Goal: Information Seeking & Learning: Learn about a topic

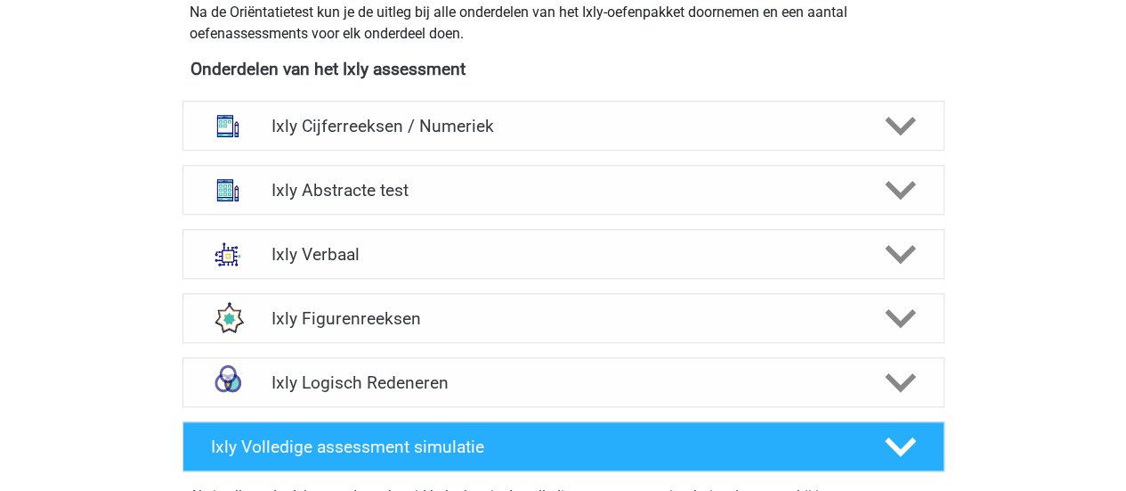
scroll to position [712, 0]
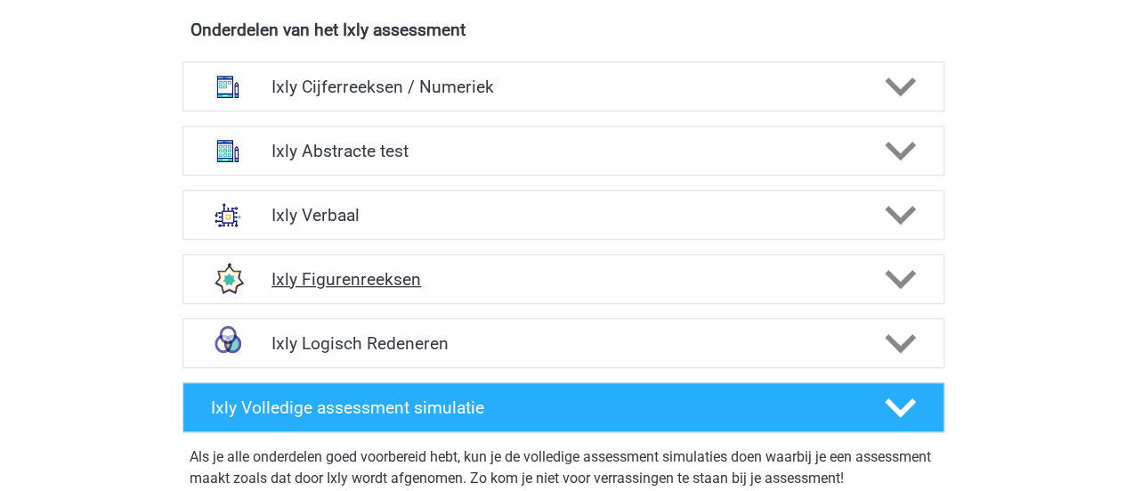
click at [433, 289] on div "Ixly Figurenreeksen" at bounding box center [564, 279] width 762 height 50
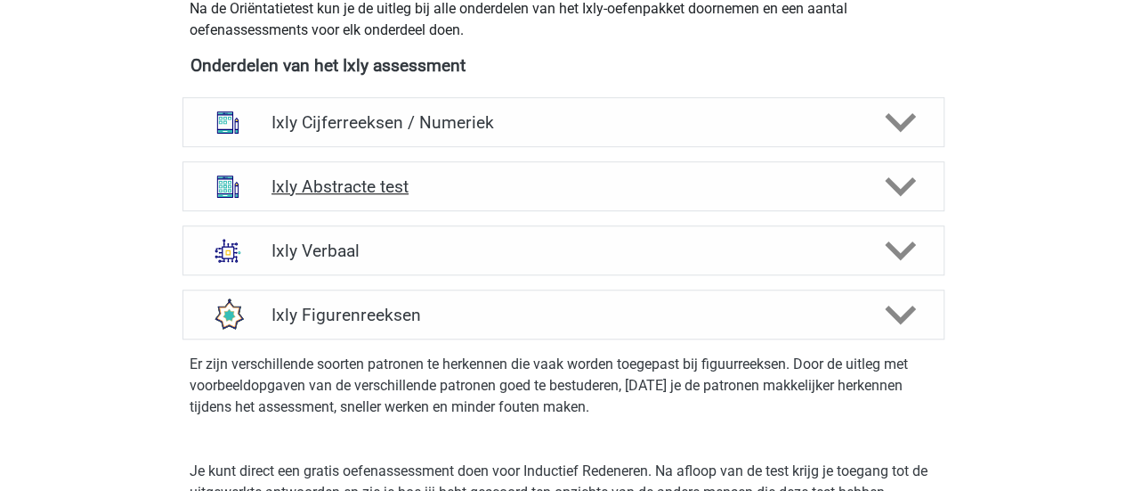
scroll to position [623, 0]
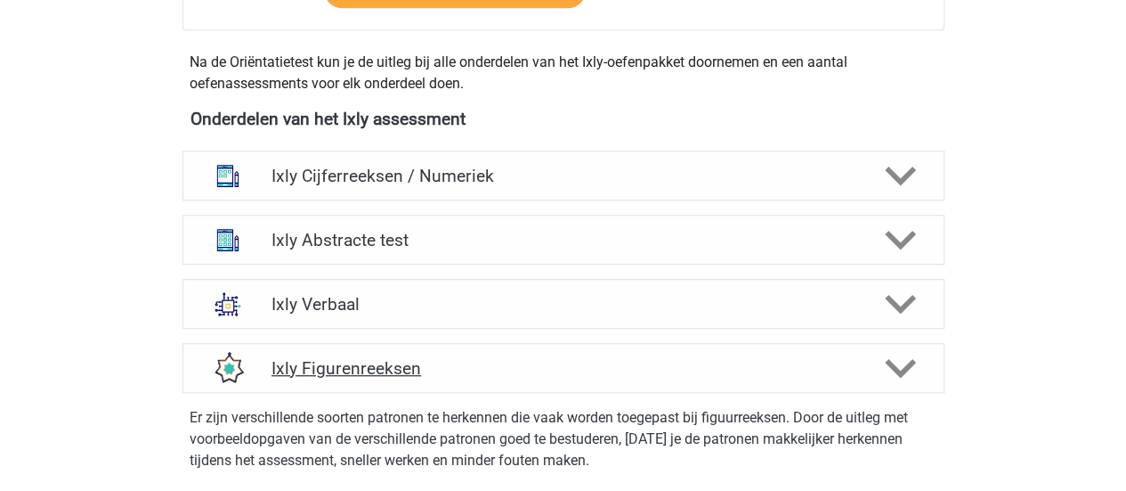
click at [903, 363] on icon at bounding box center [900, 368] width 31 height 31
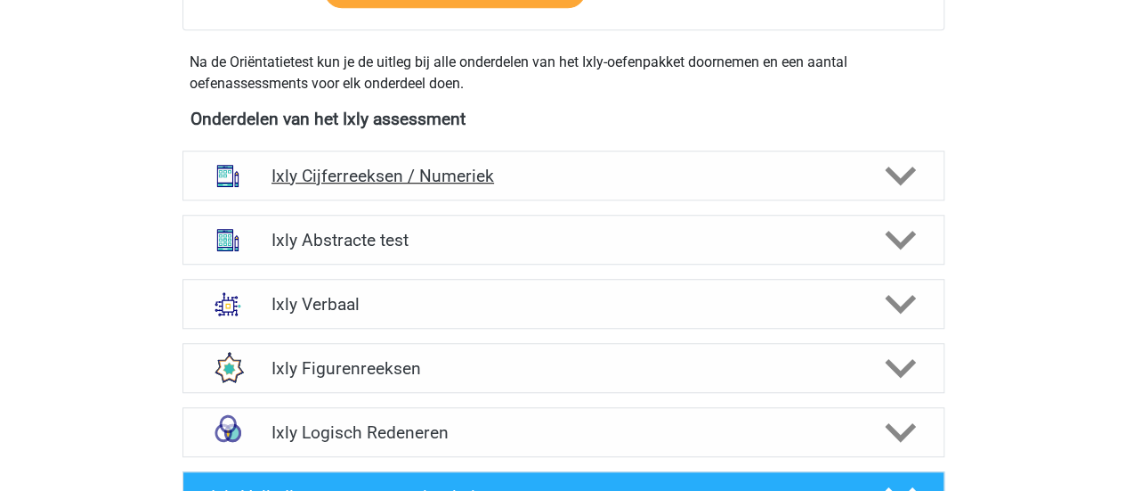
click at [431, 168] on h4 "Ixly Cijferreeksen / Numeriek" at bounding box center [563, 176] width 583 height 20
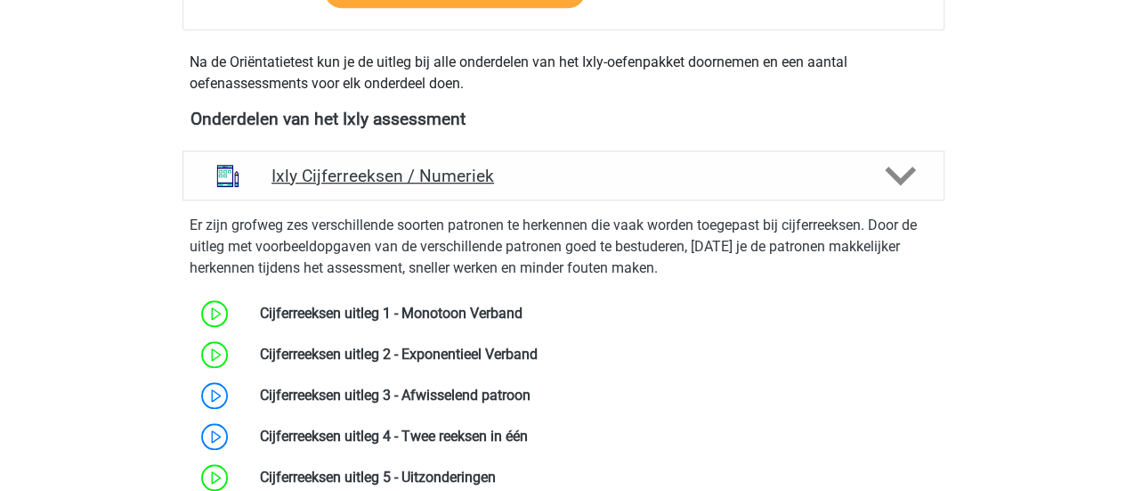
click at [431, 168] on h4 "Ixly Cijferreeksen / Numeriek" at bounding box center [563, 176] width 583 height 20
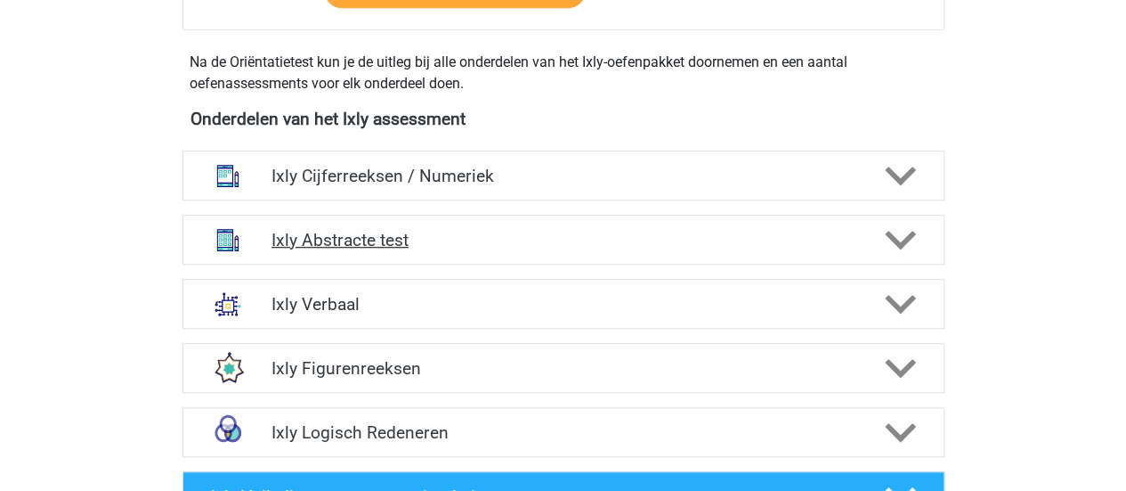
click at [407, 239] on h4 "Ixly Abstracte test" at bounding box center [563, 240] width 583 height 20
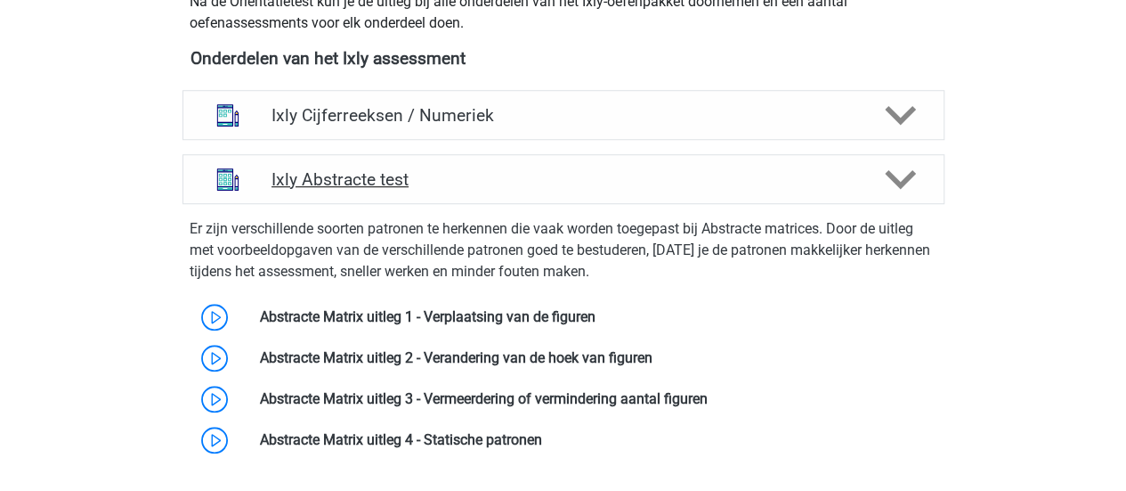
scroll to position [712, 0]
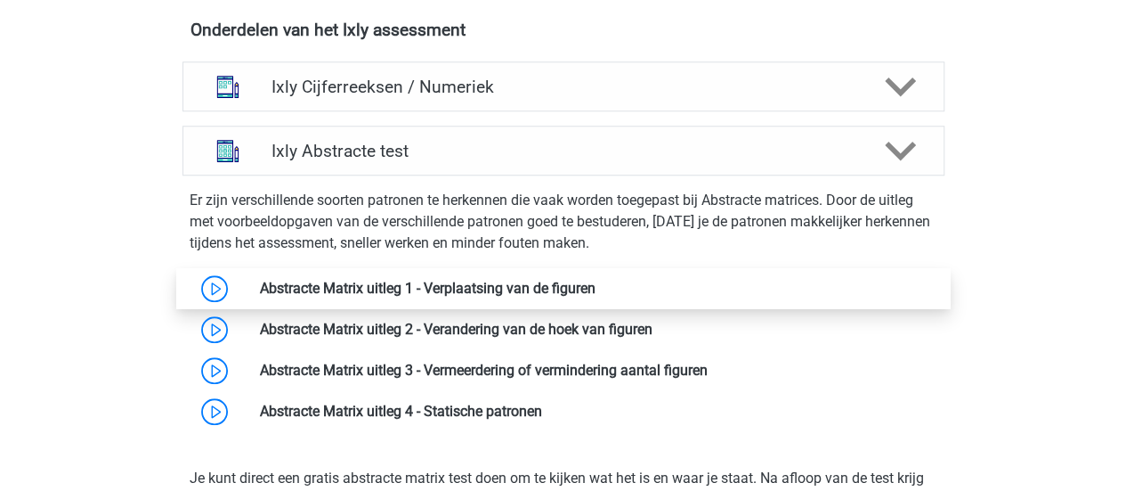
click at [596, 283] on link at bounding box center [596, 288] width 0 height 17
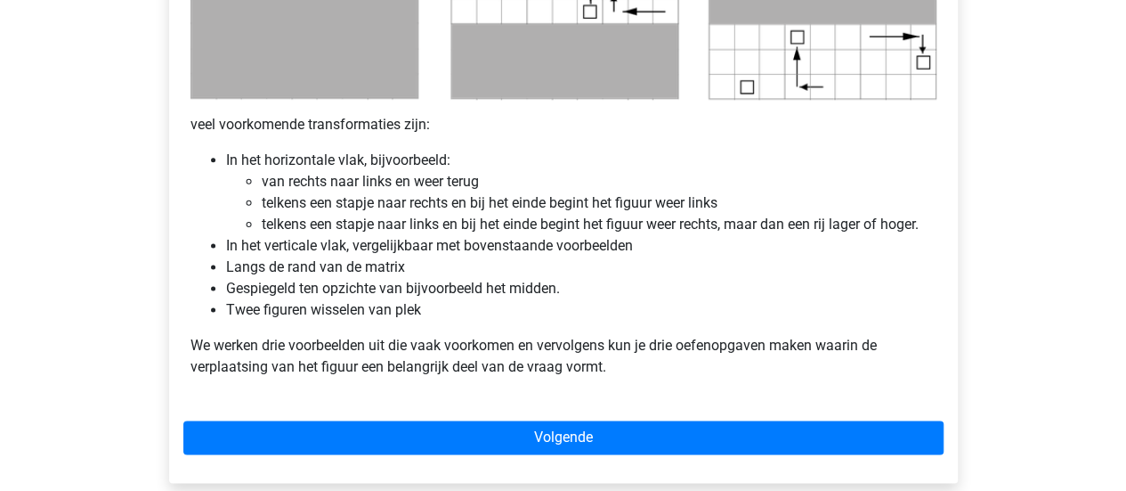
scroll to position [1167, 0]
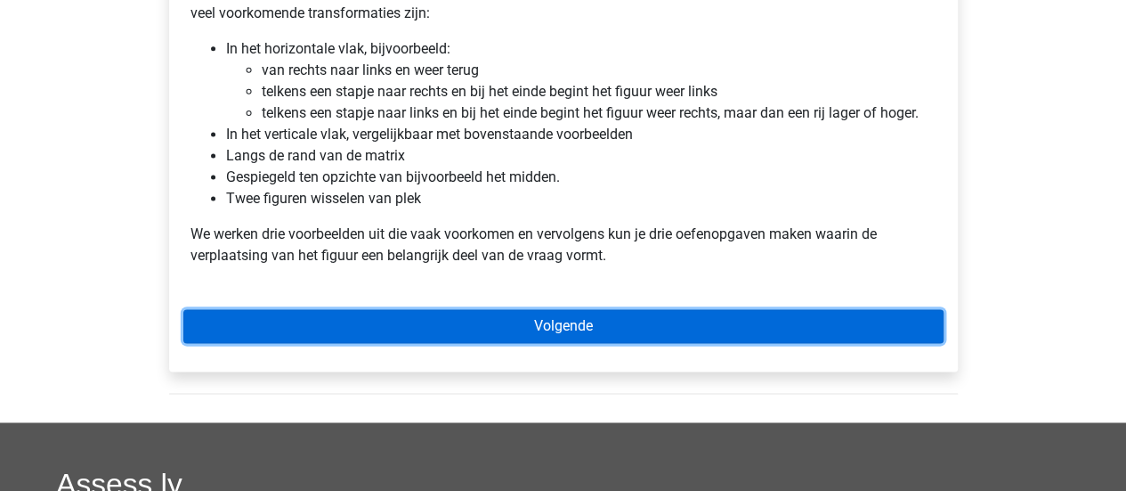
click at [452, 324] on link "Volgende" at bounding box center [563, 326] width 760 height 34
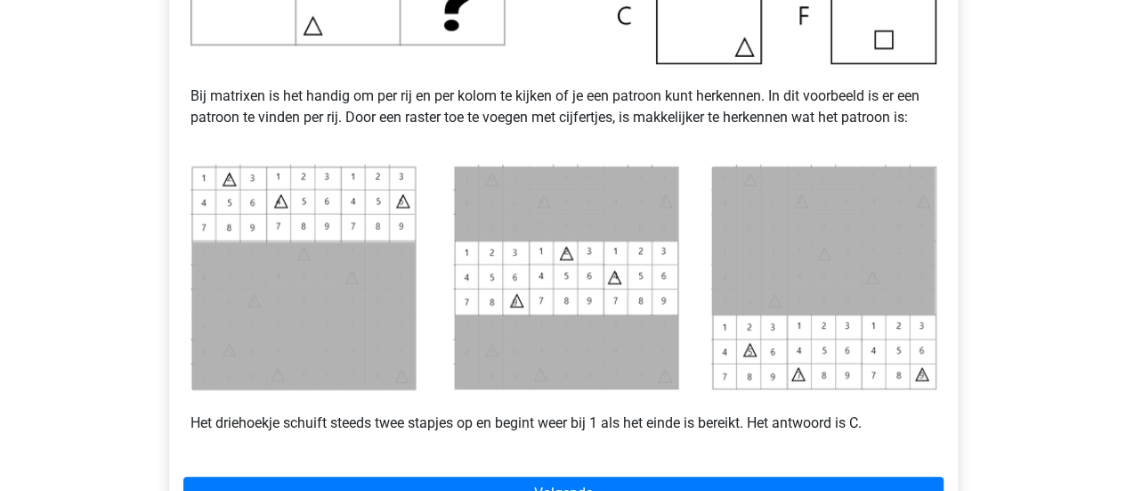
scroll to position [881, 0]
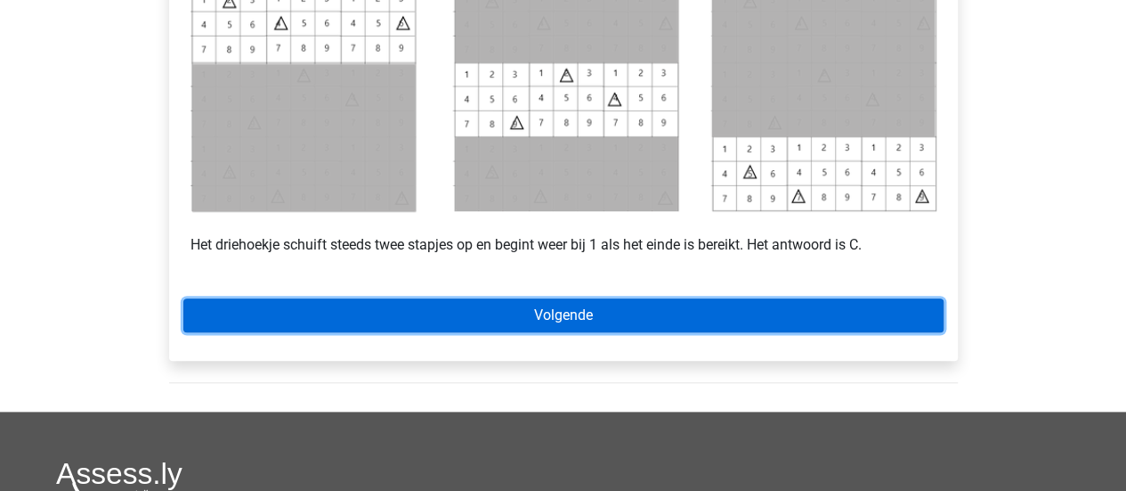
click at [442, 318] on link "Volgende" at bounding box center [563, 315] width 760 height 34
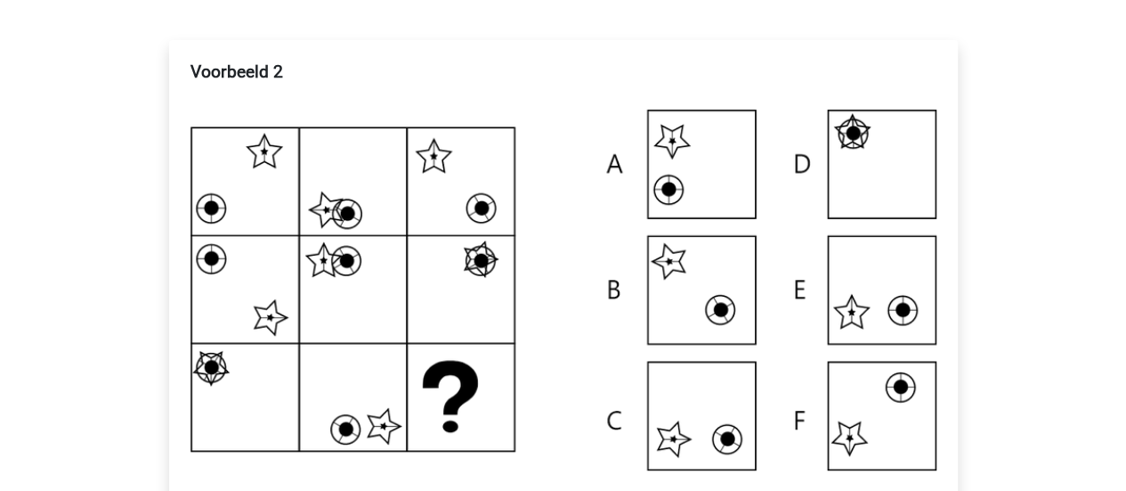
scroll to position [307, 0]
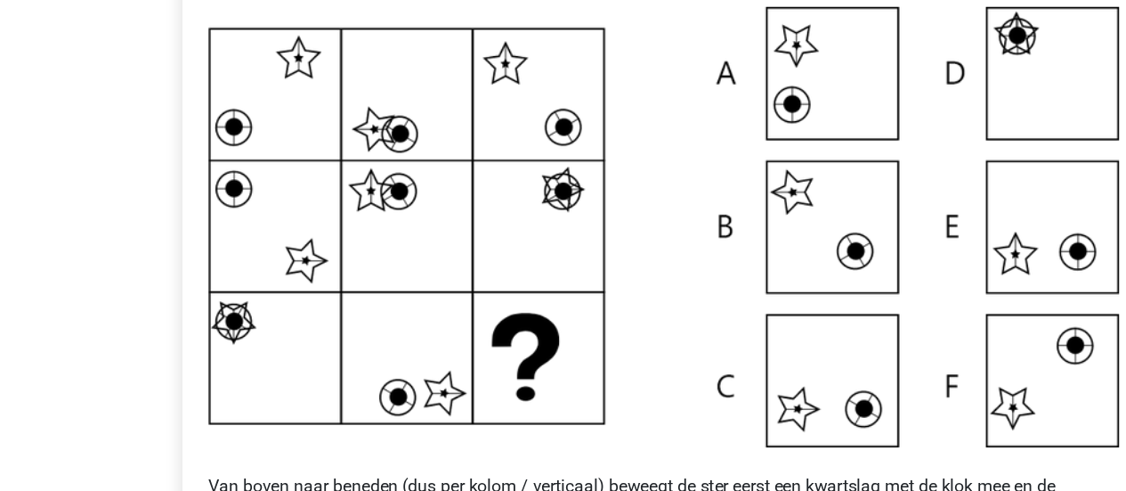
scroll to position [339, 0]
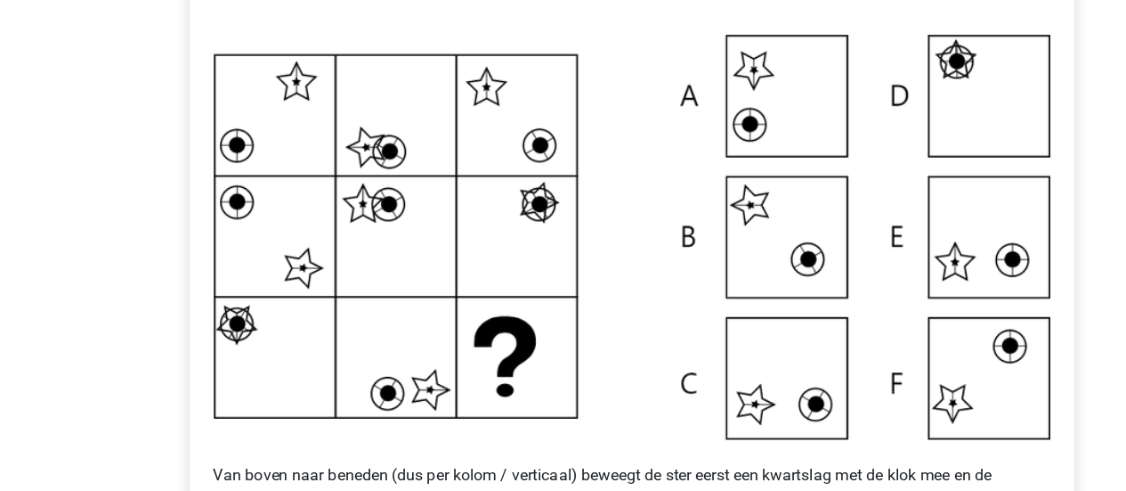
click at [573, 167] on img at bounding box center [564, 259] width 746 height 360
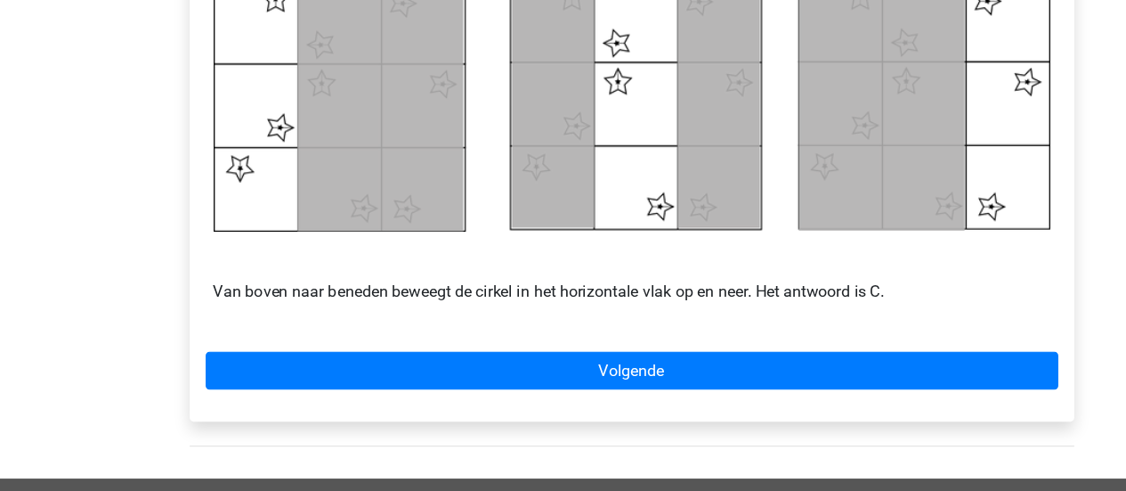
scroll to position [933, 0]
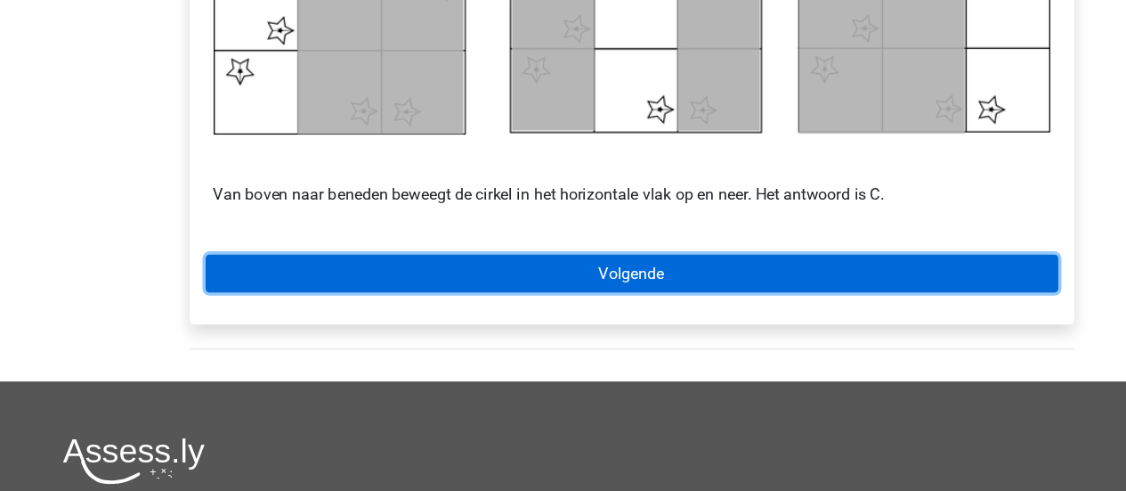
click at [592, 292] on link "Volgende" at bounding box center [563, 297] width 760 height 34
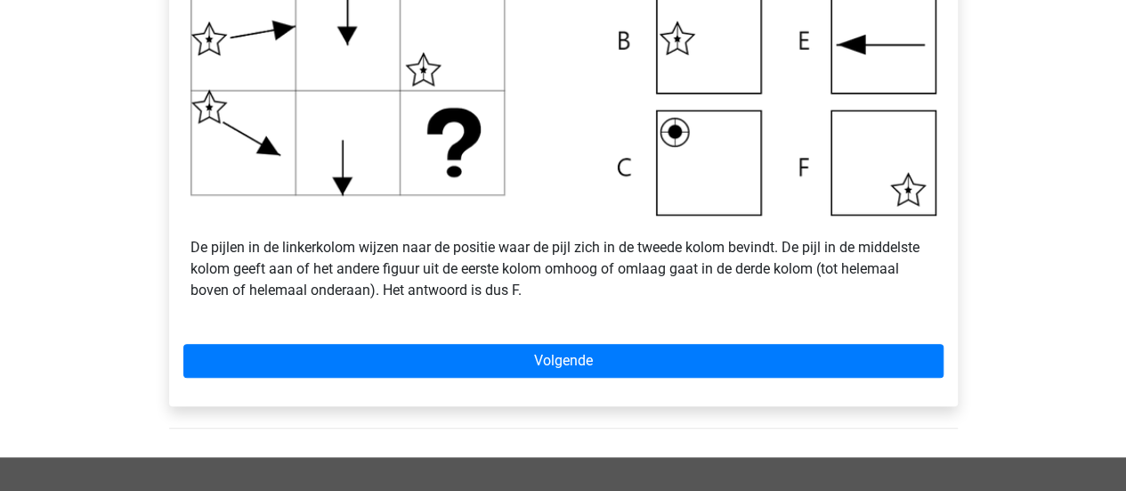
scroll to position [774, 0]
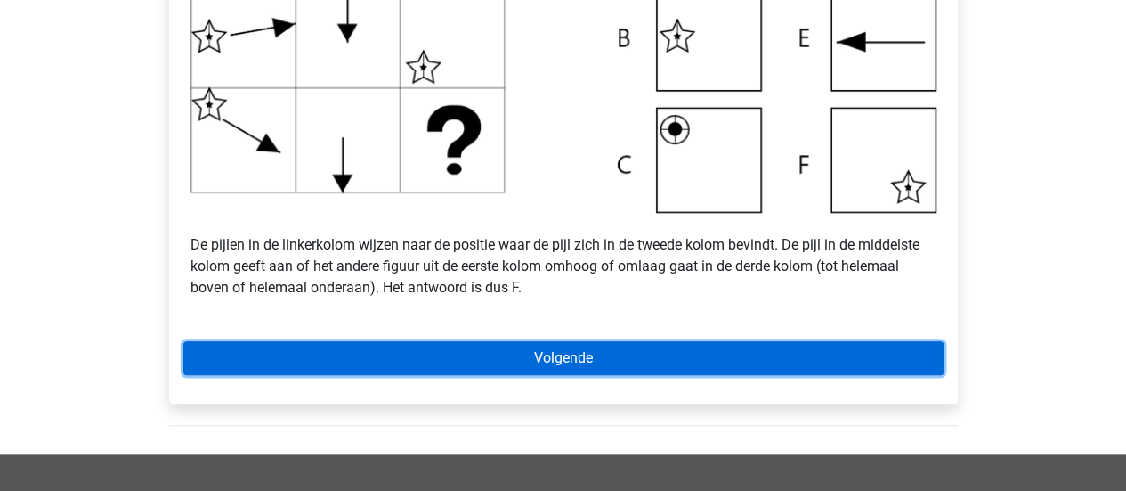
click at [793, 352] on link "Volgende" at bounding box center [563, 358] width 760 height 34
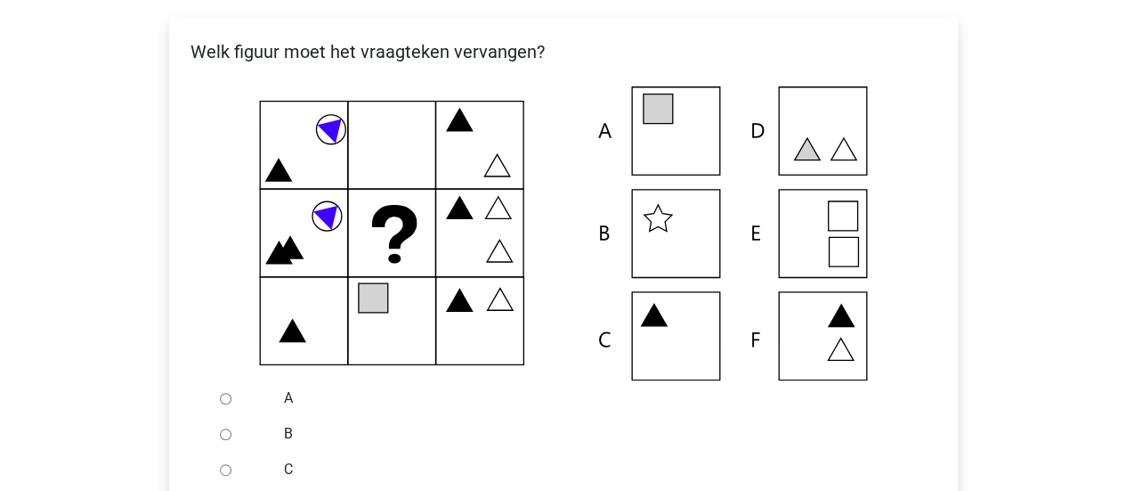
scroll to position [356, 0]
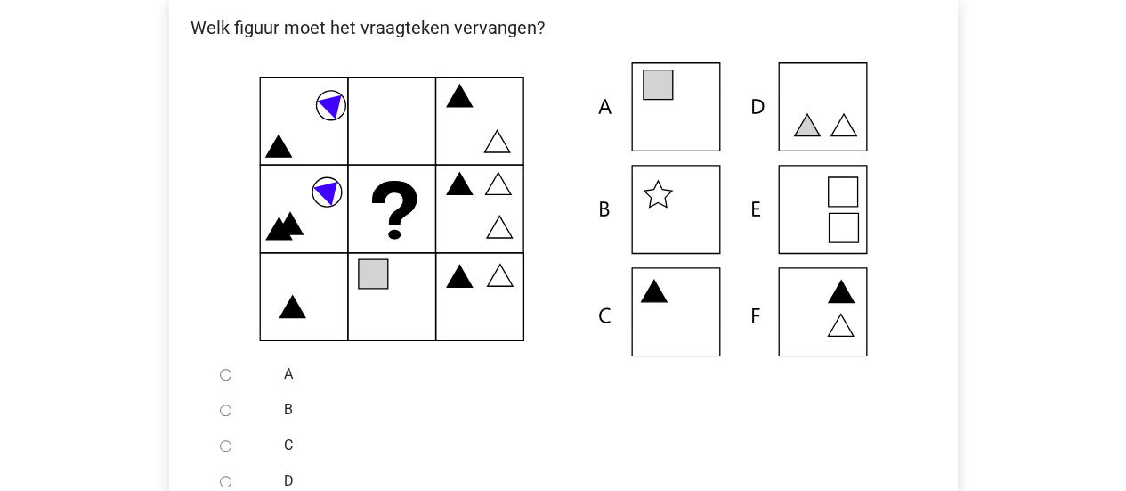
click at [217, 374] on div at bounding box center [242, 374] width 59 height 36
click at [230, 369] on input "A" at bounding box center [226, 375] width 12 height 12
radio input "true"
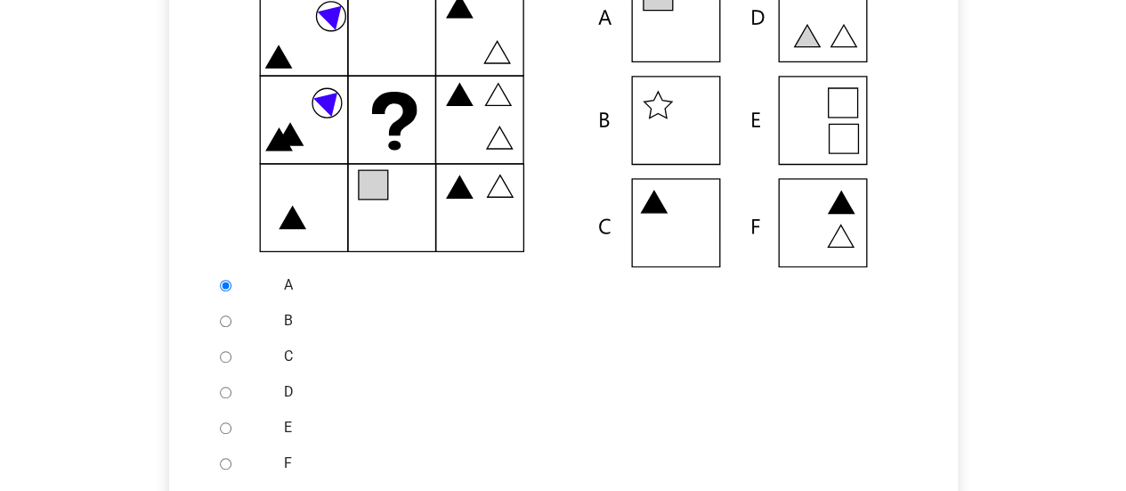
scroll to position [623, 0]
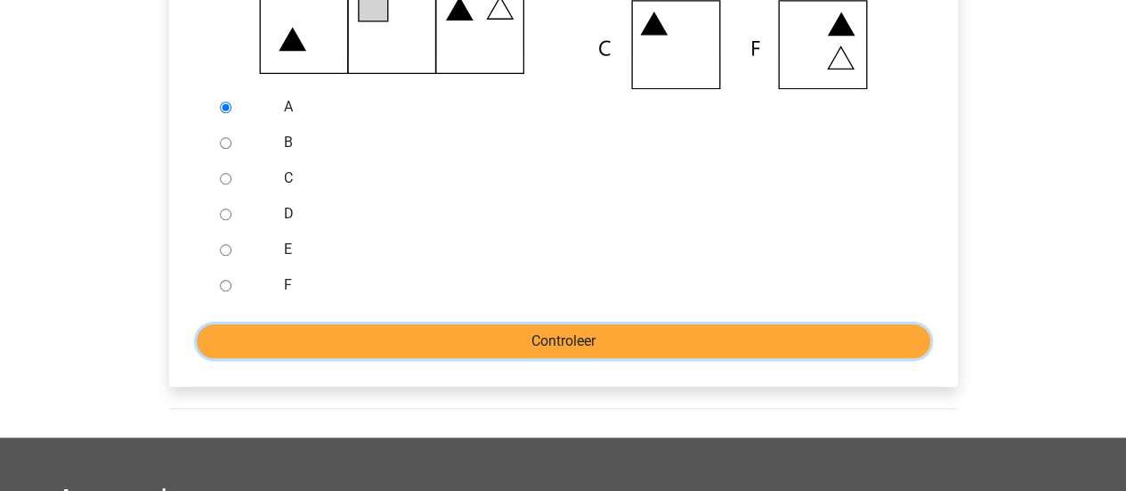
click at [425, 331] on input "Controleer" at bounding box center [564, 341] width 734 height 34
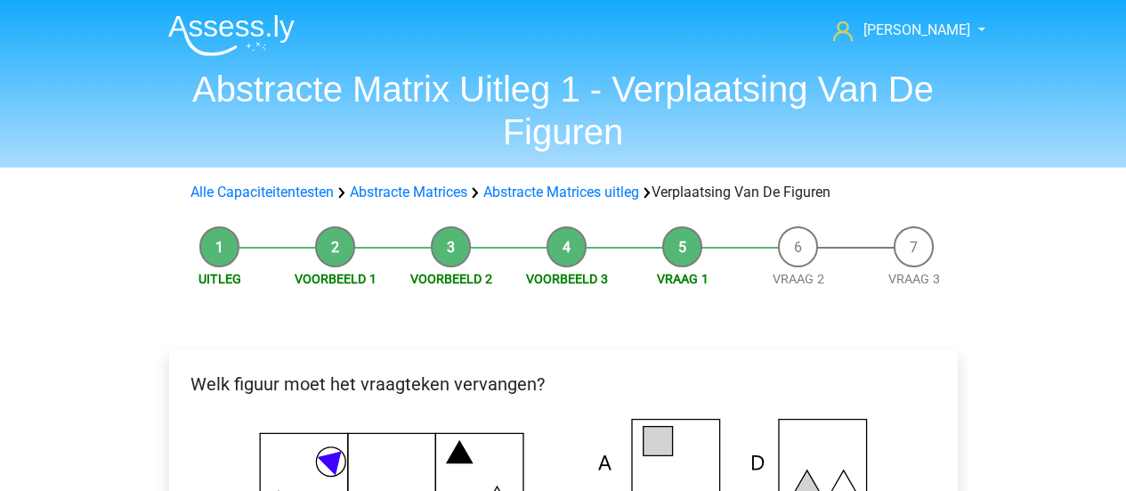
scroll to position [712, 0]
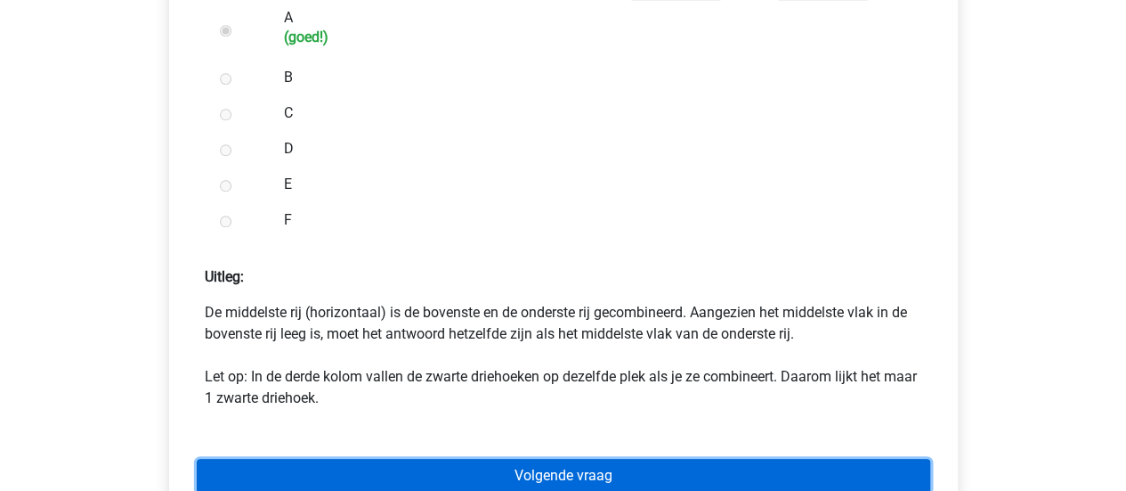
click at [622, 476] on link "Volgende vraag" at bounding box center [564, 475] width 734 height 34
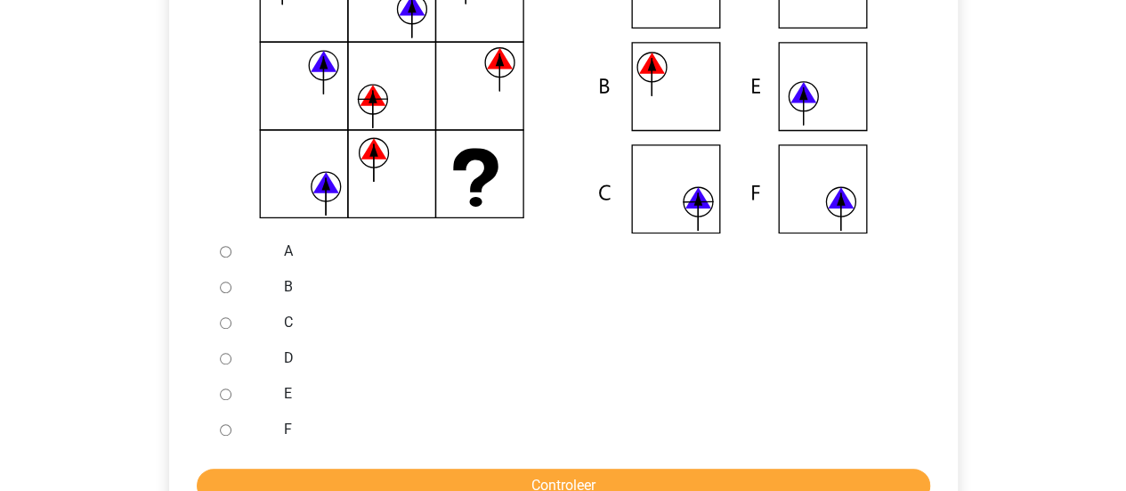
scroll to position [507, 0]
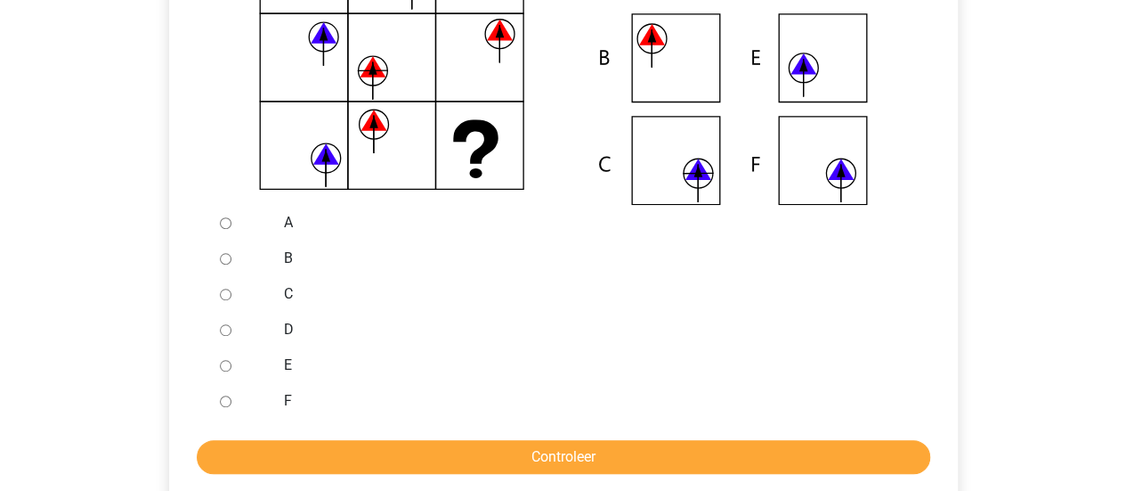
click at [271, 291] on div "C" at bounding box center [592, 294] width 643 height 36
click at [226, 296] on input "C" at bounding box center [226, 294] width 12 height 12
radio input "true"
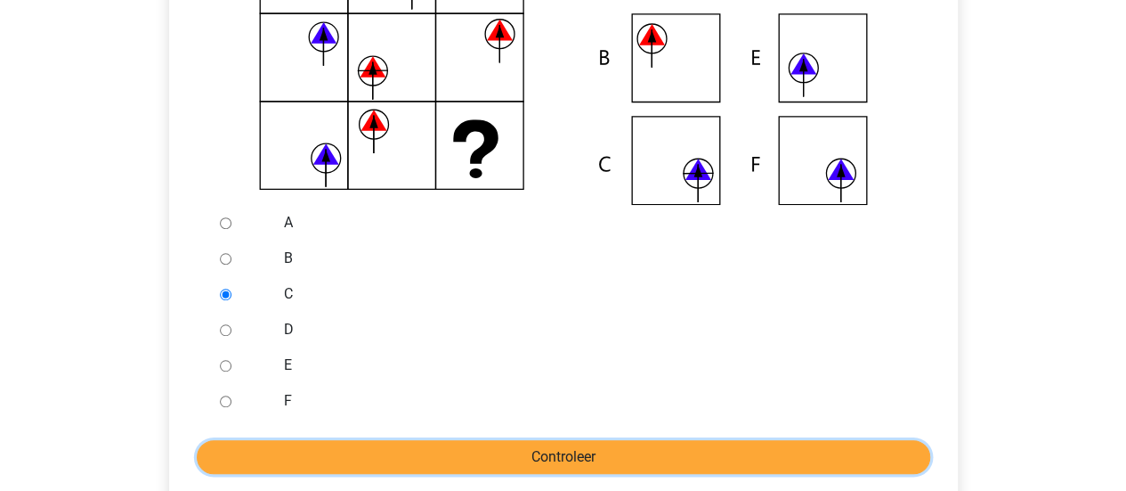
click at [472, 468] on input "Controleer" at bounding box center [564, 457] width 734 height 34
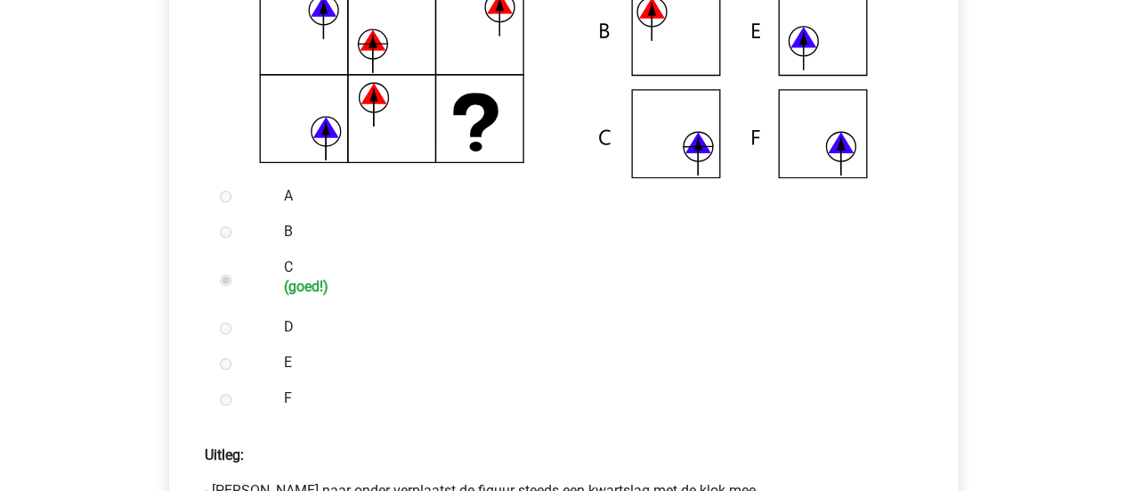
scroll to position [801, 0]
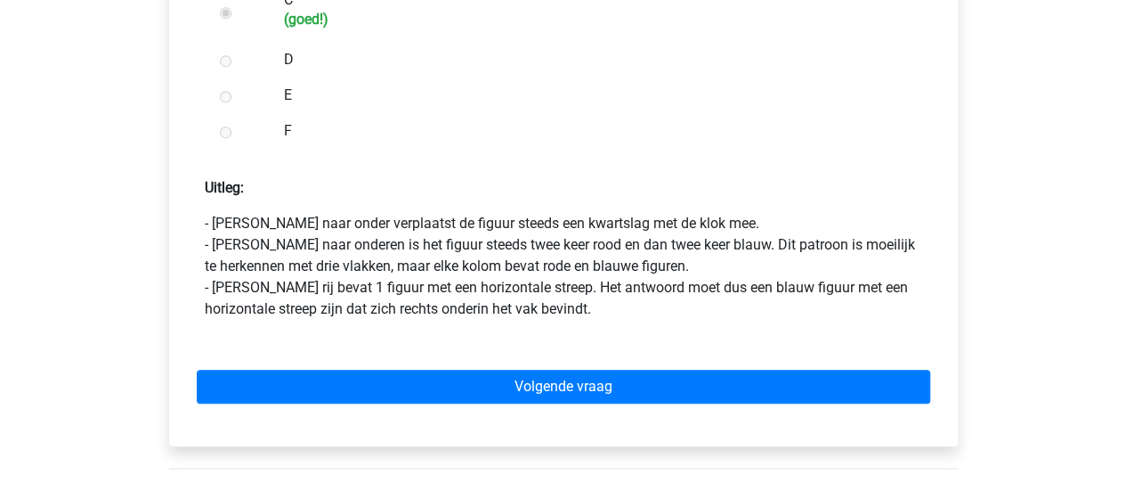
click at [388, 247] on p "- [PERSON_NAME] naar onder verplaatst de figuur steeds een kwartslag met de klo…" at bounding box center [564, 266] width 718 height 107
click at [388, 247] on p "- Van boven naar onder verplaatst de figuur steeds een kwartslag met de klok me…" at bounding box center [564, 266] width 718 height 107
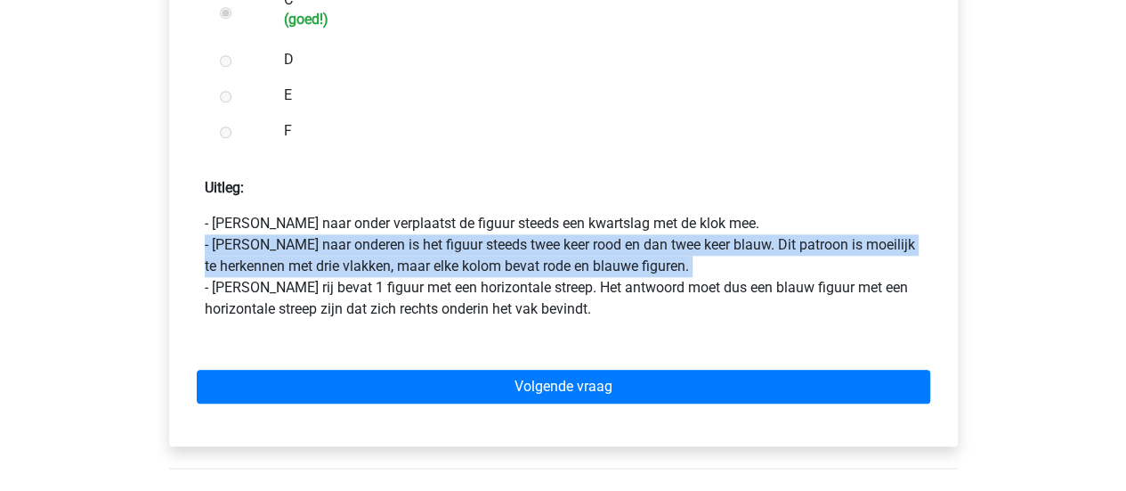
click at [388, 247] on p "- Van boven naar onder verplaatst de figuur steeds een kwartslag met de klok me…" at bounding box center [564, 266] width 718 height 107
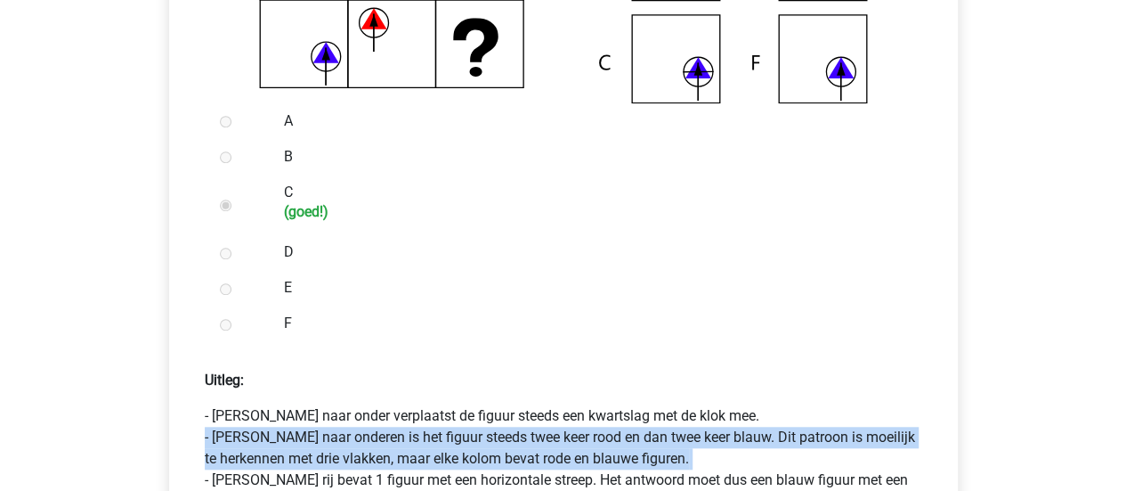
scroll to position [712, 0]
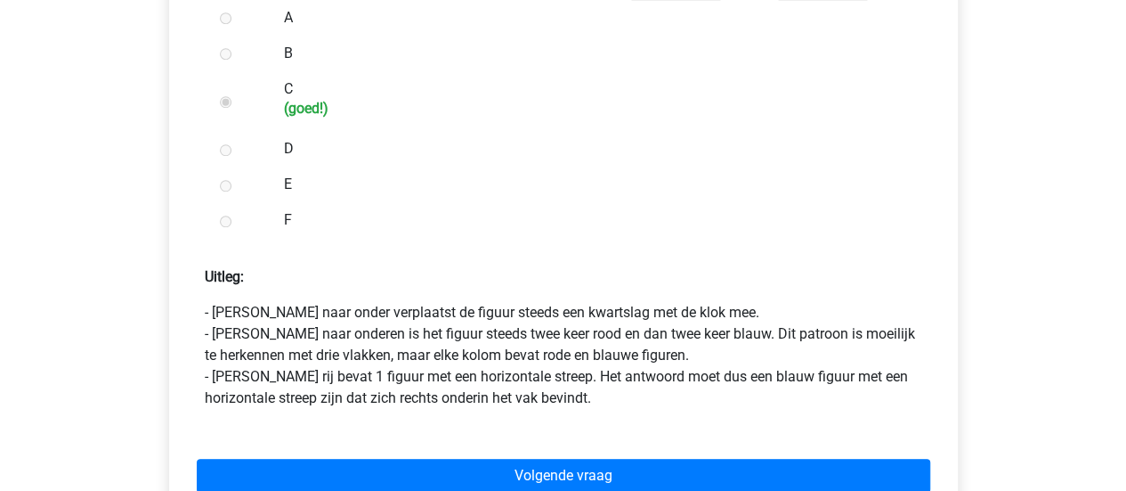
click at [376, 375] on p "- Van boven naar onder verplaatst de figuur steeds een kwartslag met de klok me…" at bounding box center [564, 355] width 718 height 107
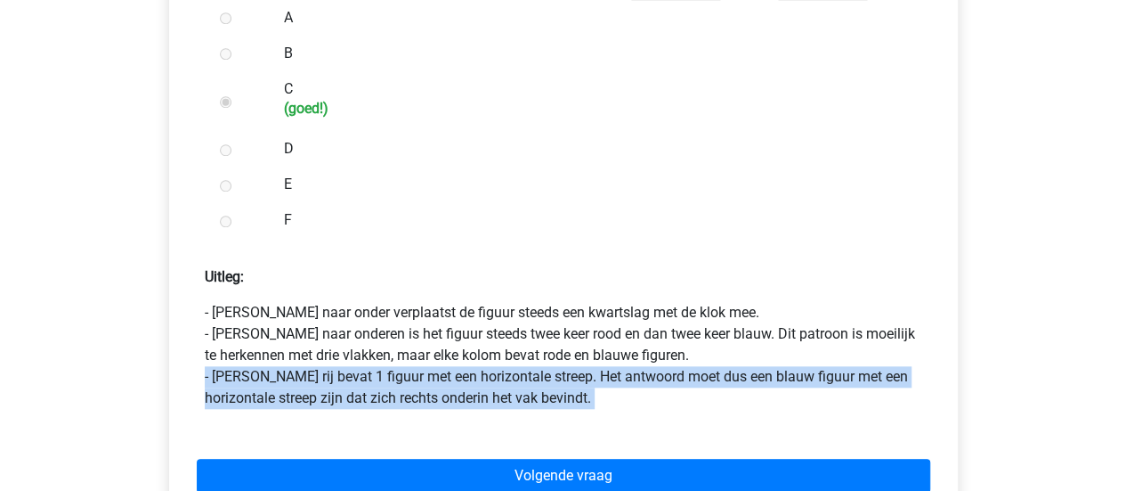
click at [376, 375] on p "- Van boven naar onder verplaatst de figuur steeds een kwartslag met de klok me…" at bounding box center [564, 355] width 718 height 107
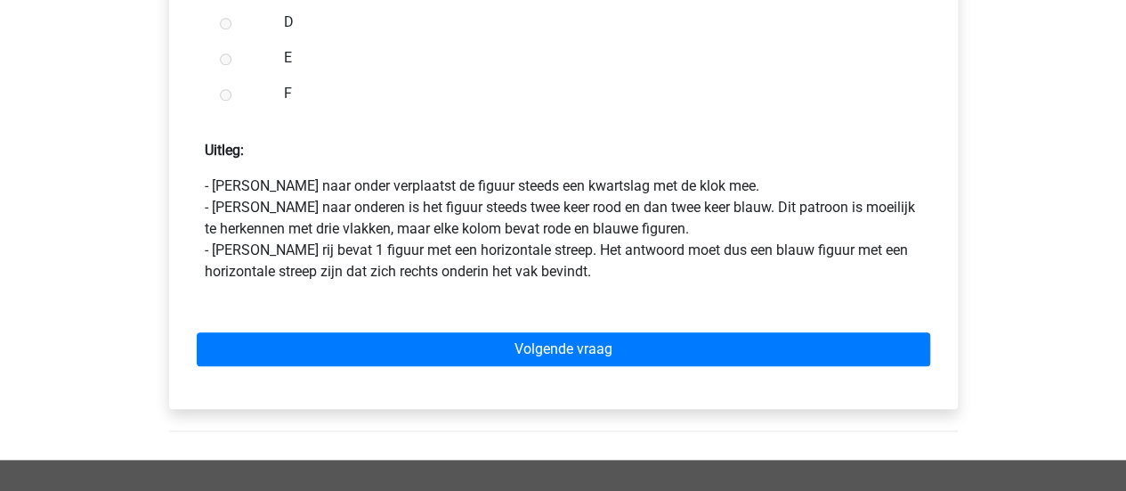
scroll to position [890, 0]
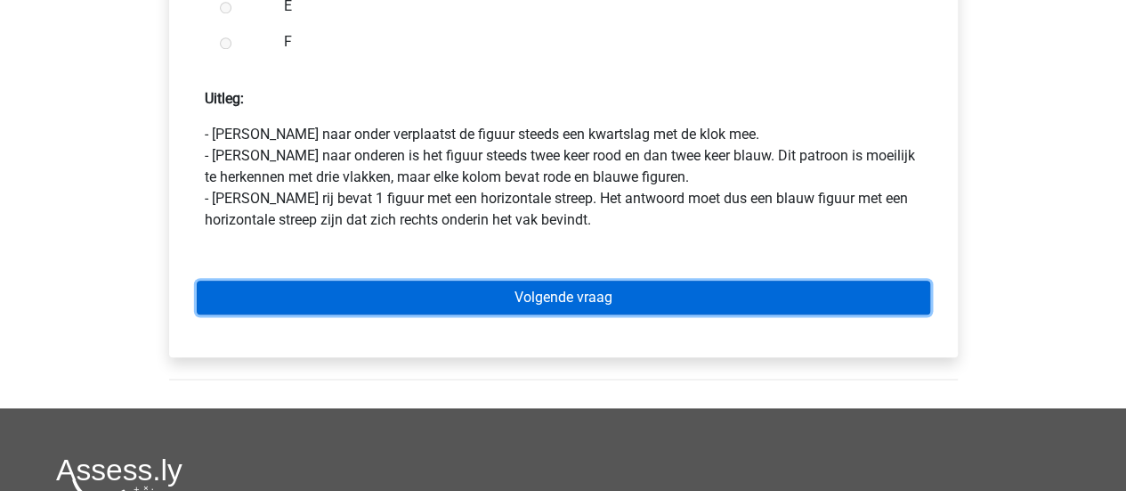
click at [467, 295] on link "Volgende vraag" at bounding box center [564, 297] width 734 height 34
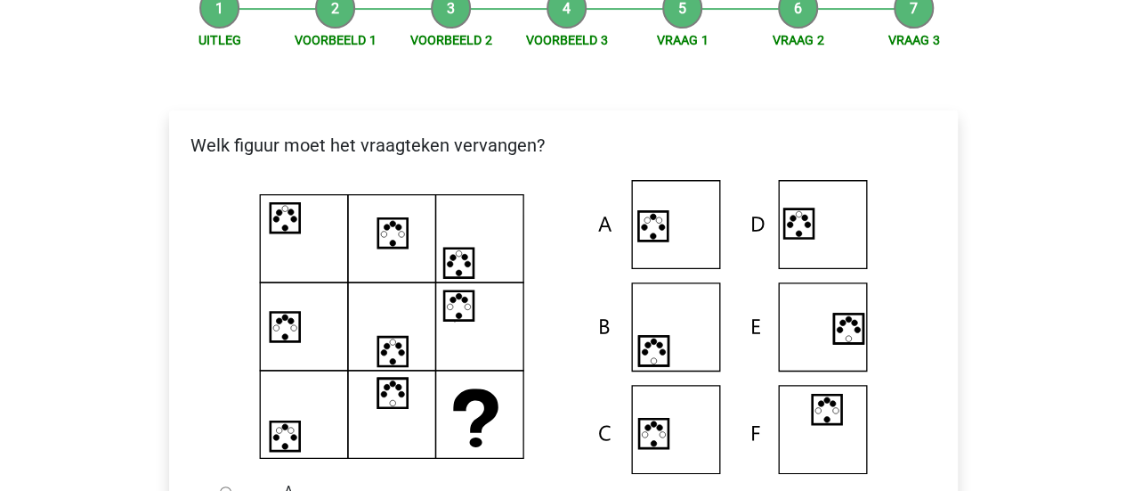
scroll to position [267, 0]
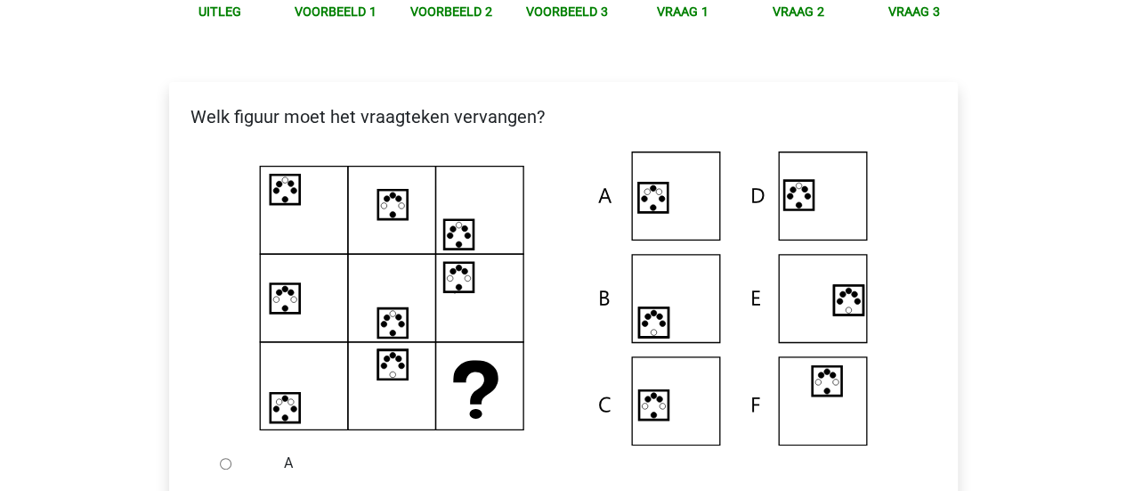
click at [348, 334] on icon at bounding box center [564, 298] width 732 height 294
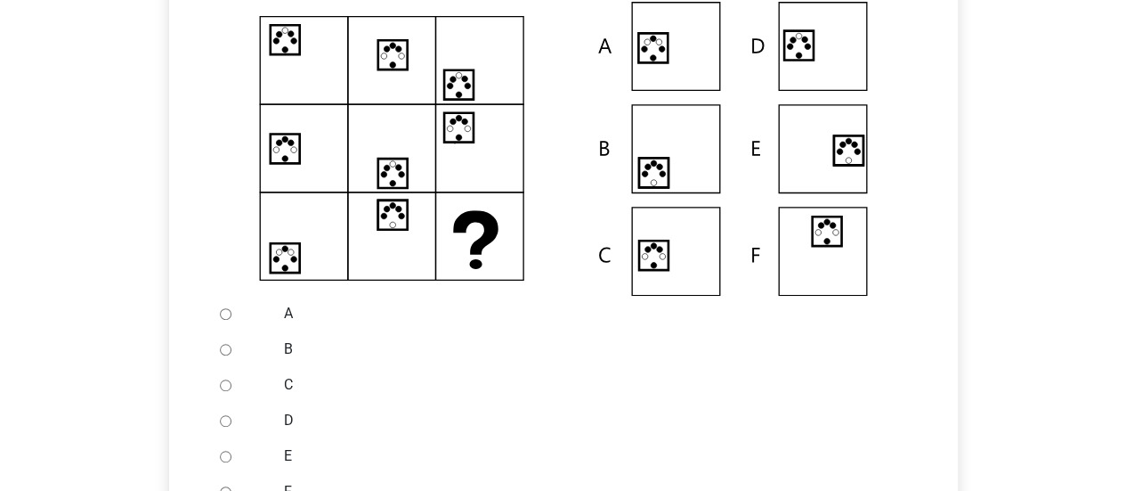
scroll to position [445, 0]
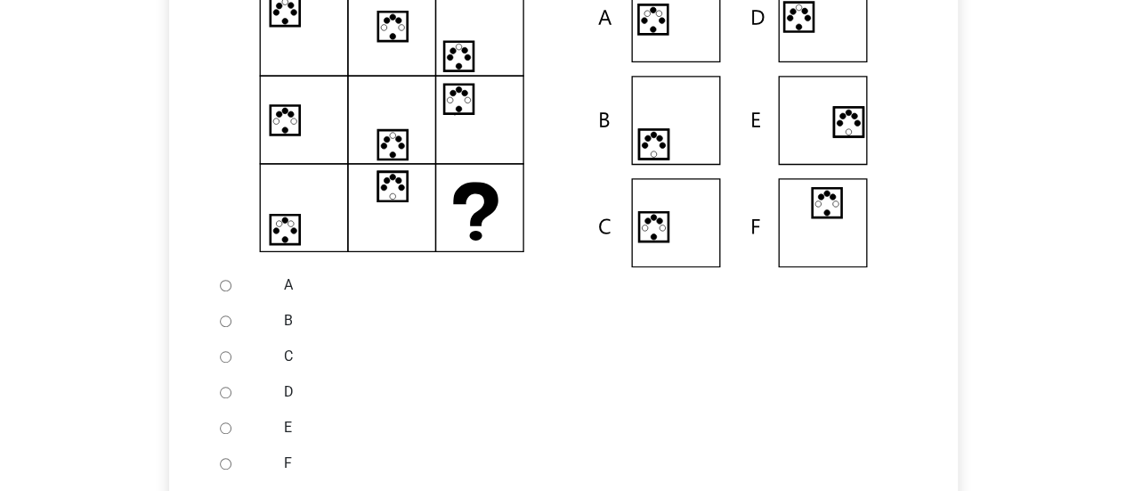
click at [221, 280] on input "A" at bounding box center [226, 286] width 12 height 12
radio input "true"
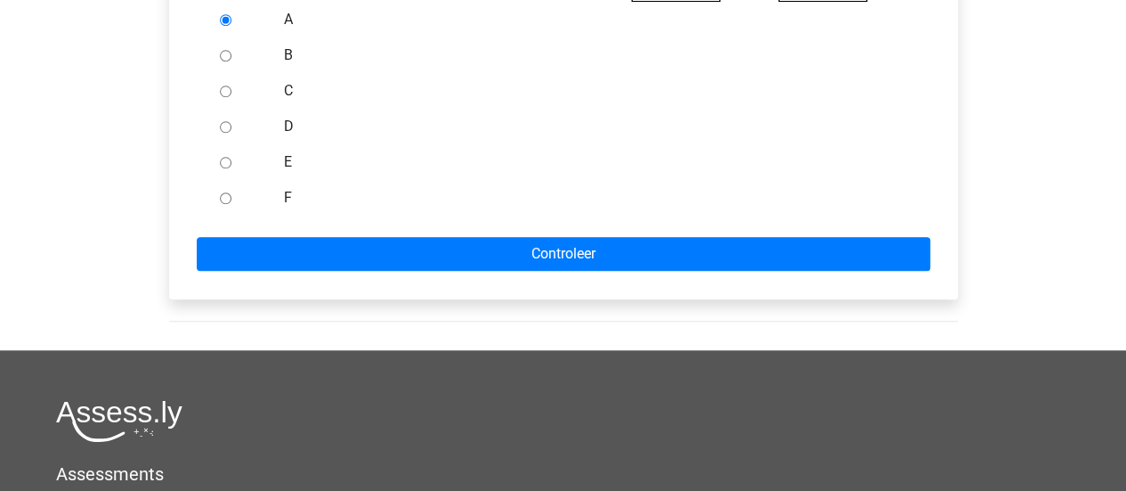
scroll to position [712, 0]
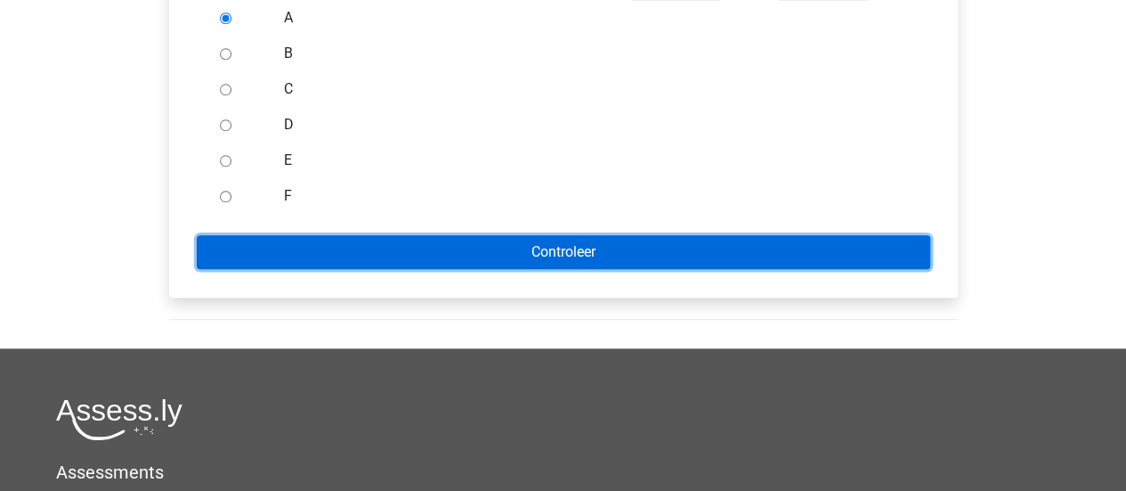
click at [353, 266] on input "Controleer" at bounding box center [564, 252] width 734 height 34
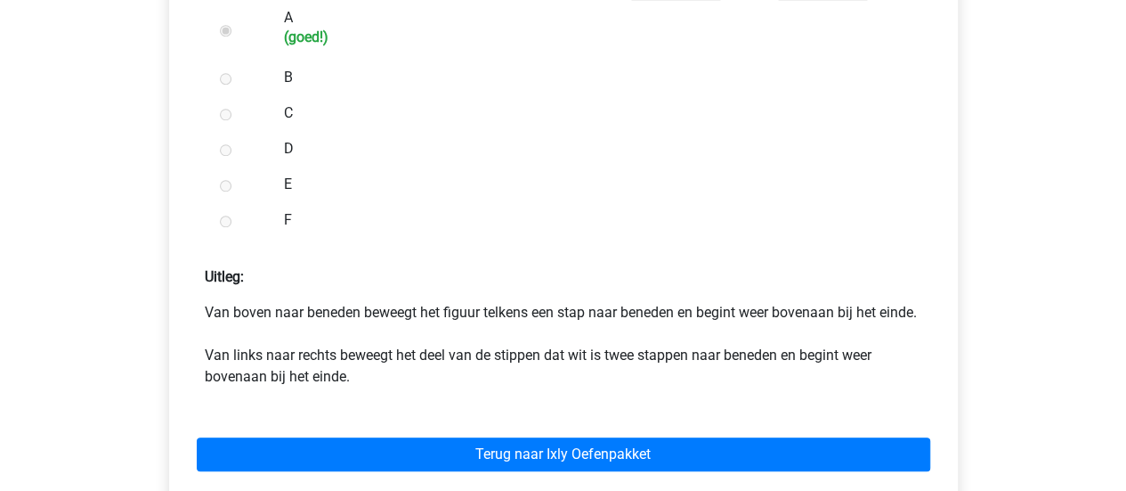
scroll to position [801, 0]
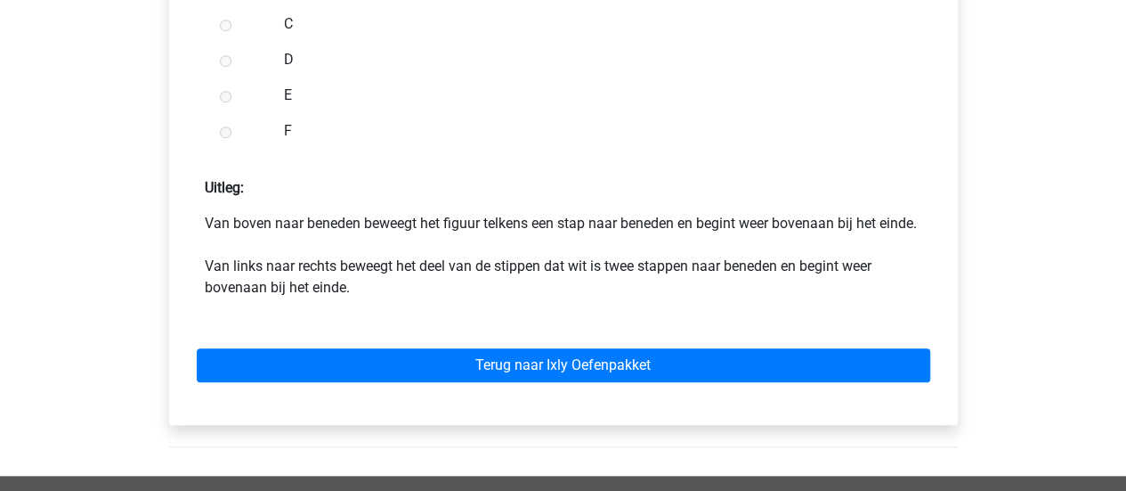
click at [392, 286] on p "Van boven naar beneden beweegt het figuur telkens een stap naar beneden en begi…" at bounding box center [564, 255] width 718 height 85
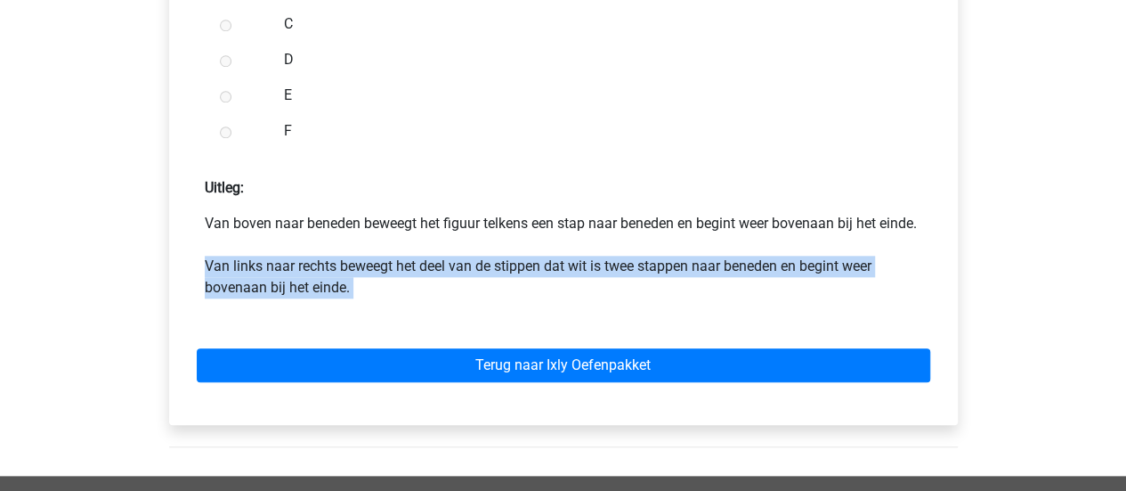
click at [392, 286] on p "Van boven naar beneden beweegt het figuur telkens een stap naar beneden en begi…" at bounding box center [564, 255] width 718 height 85
click at [413, 298] on p "Van boven naar beneden beweegt het figuur telkens een stap naar beneden en begi…" at bounding box center [564, 255] width 718 height 85
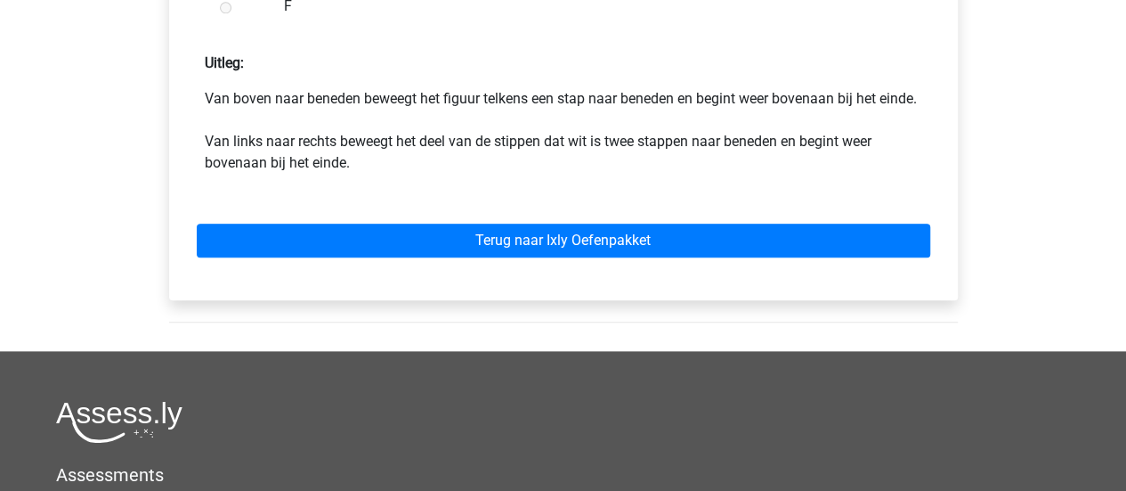
scroll to position [1068, 0]
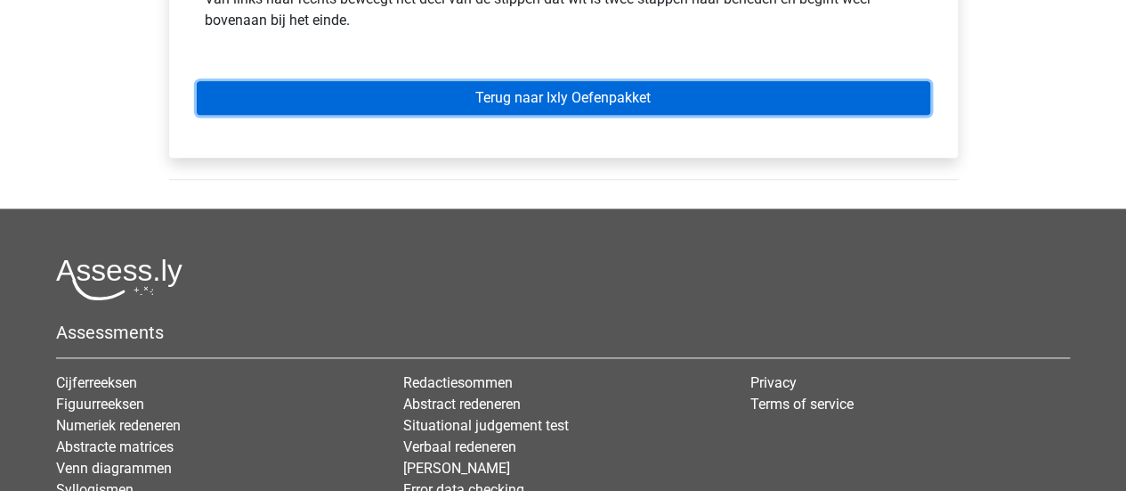
click at [450, 115] on link "Terug naar Ixly Oefenpakket" at bounding box center [564, 98] width 734 height 34
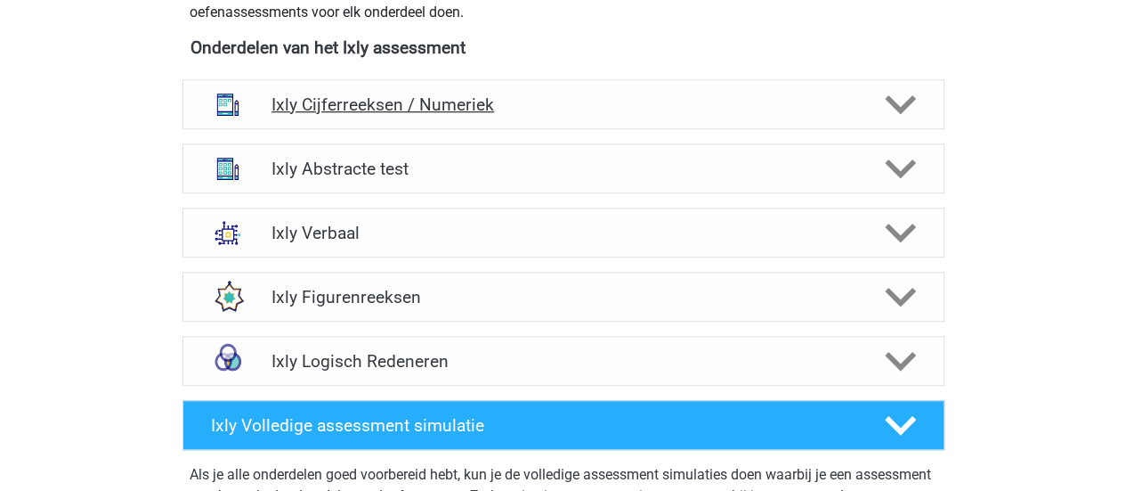
scroll to position [712, 0]
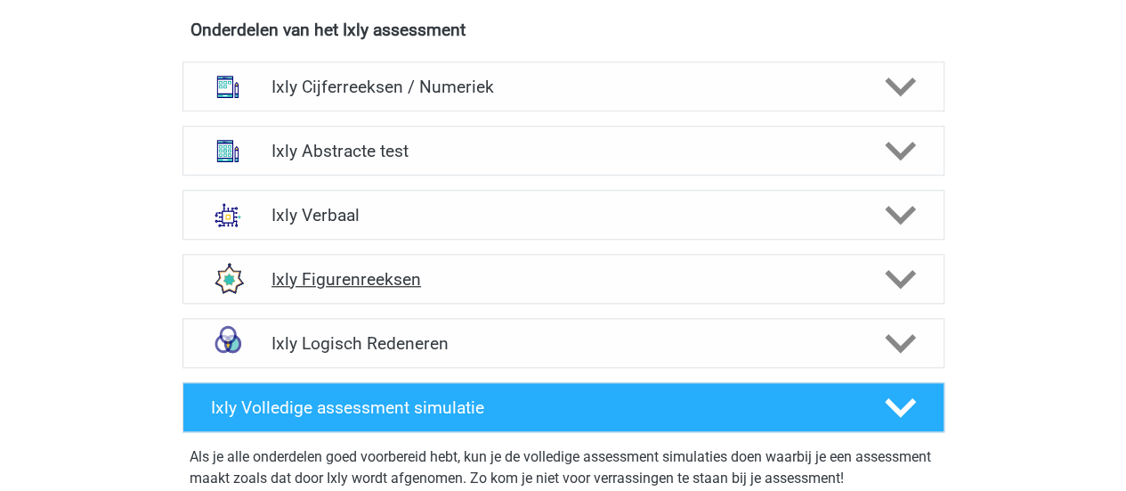
click at [298, 272] on h4 "Ixly Figurenreeksen" at bounding box center [563, 279] width 583 height 20
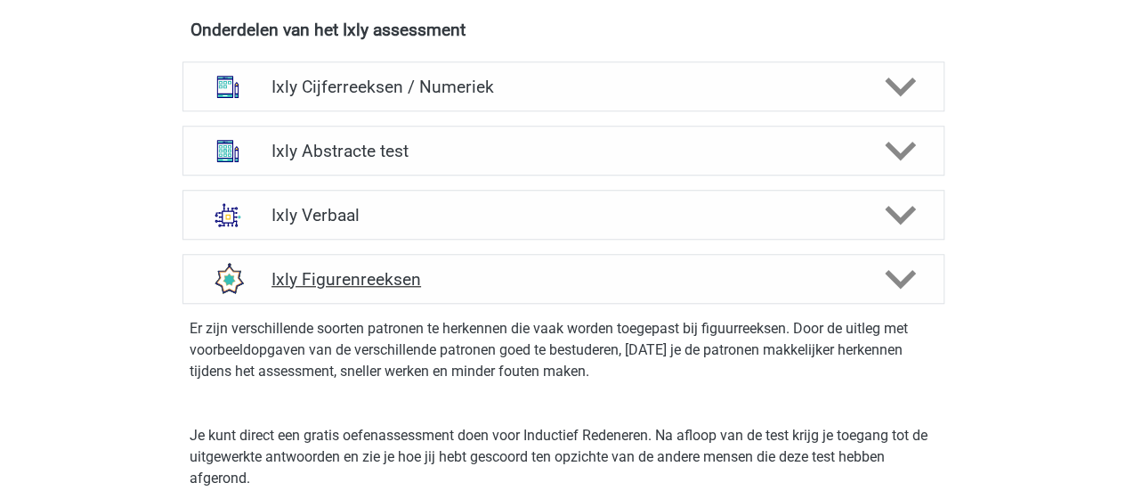
click at [298, 272] on h4 "Ixly Figurenreeksen" at bounding box center [563, 279] width 583 height 20
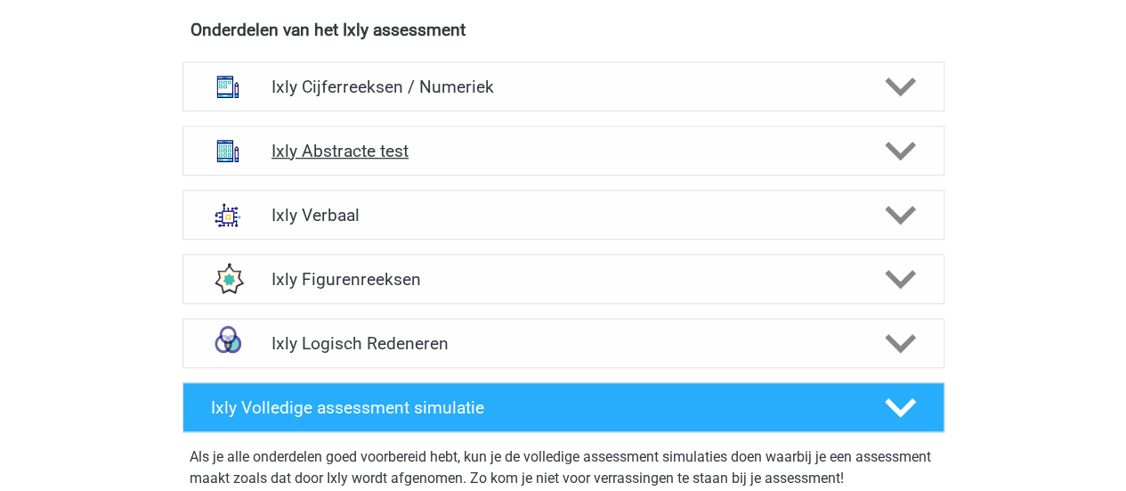
click at [304, 149] on h4 "Ixly Abstracte test" at bounding box center [563, 151] width 583 height 20
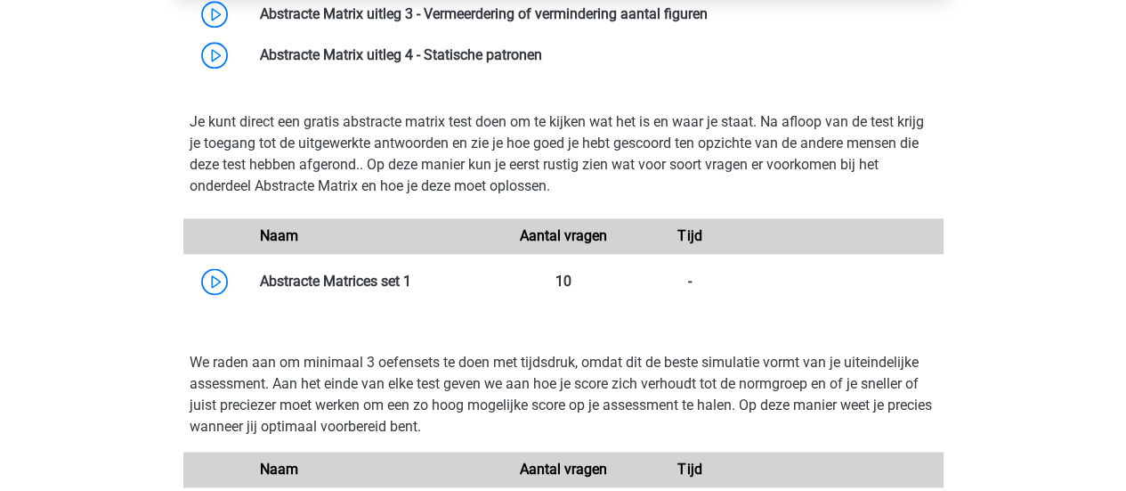
scroll to position [890, 0]
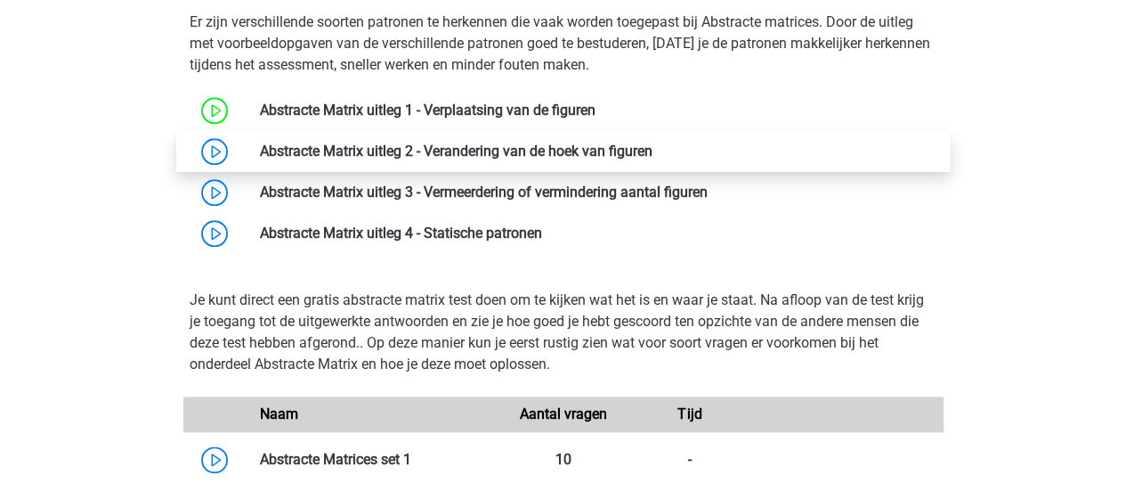
click at [653, 153] on link at bounding box center [653, 150] width 0 height 17
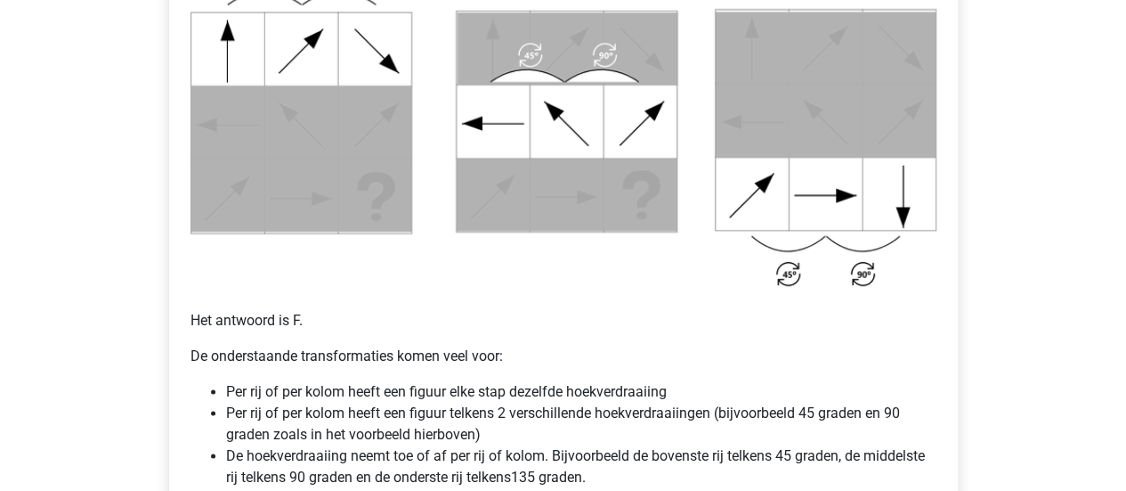
scroll to position [1145, 0]
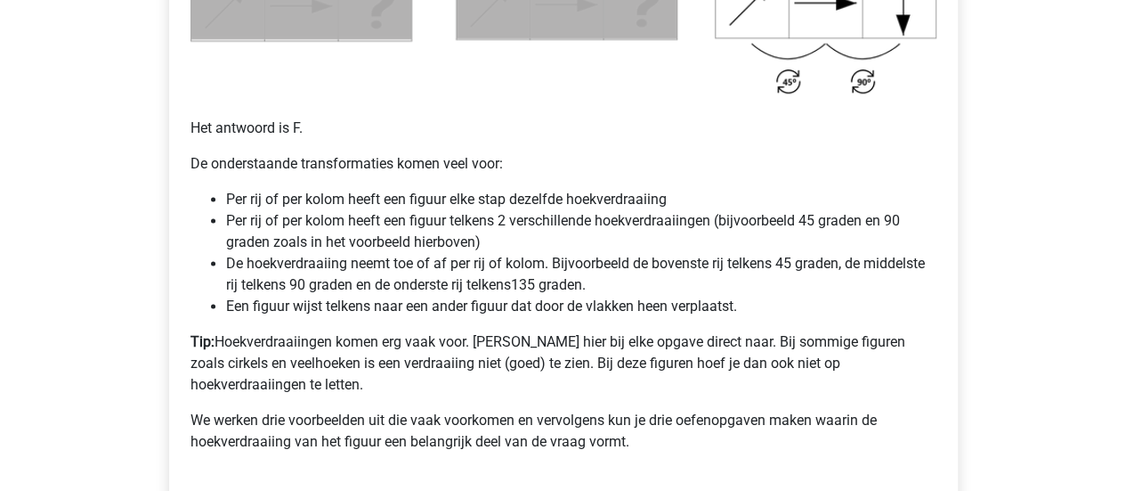
click at [361, 310] on li "Een figuur wijst telkens naar een ander figuur dat door de vlakken heen verplaa…" at bounding box center [581, 306] width 710 height 21
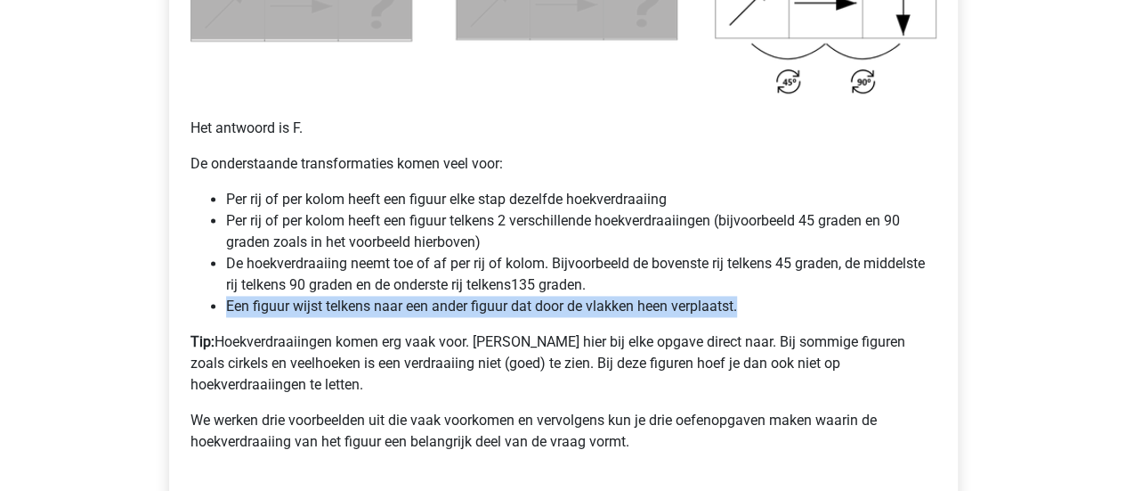
click at [361, 310] on li "Een figuur wijst telkens naar een ander figuur dat door de vlakken heen verplaa…" at bounding box center [581, 306] width 710 height 21
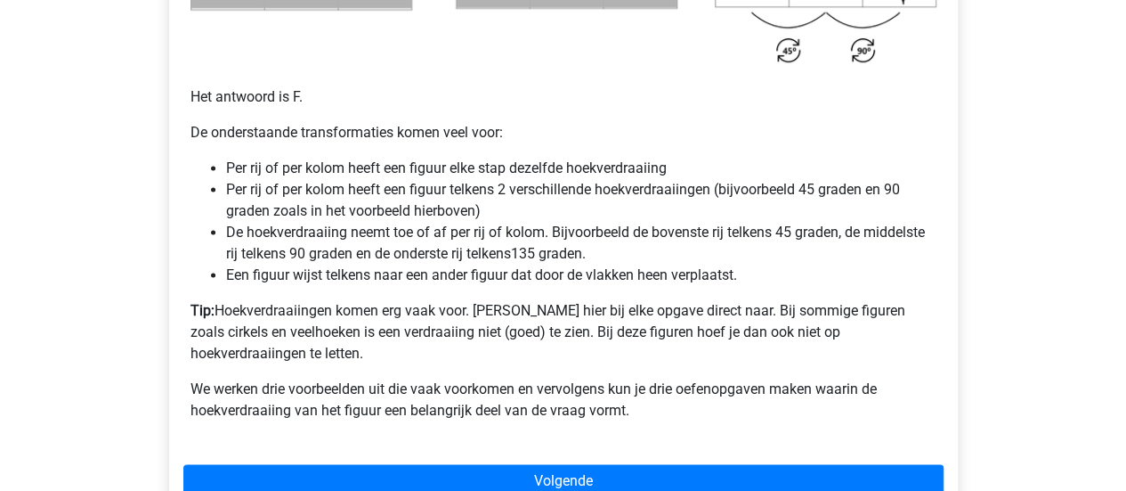
scroll to position [1234, 0]
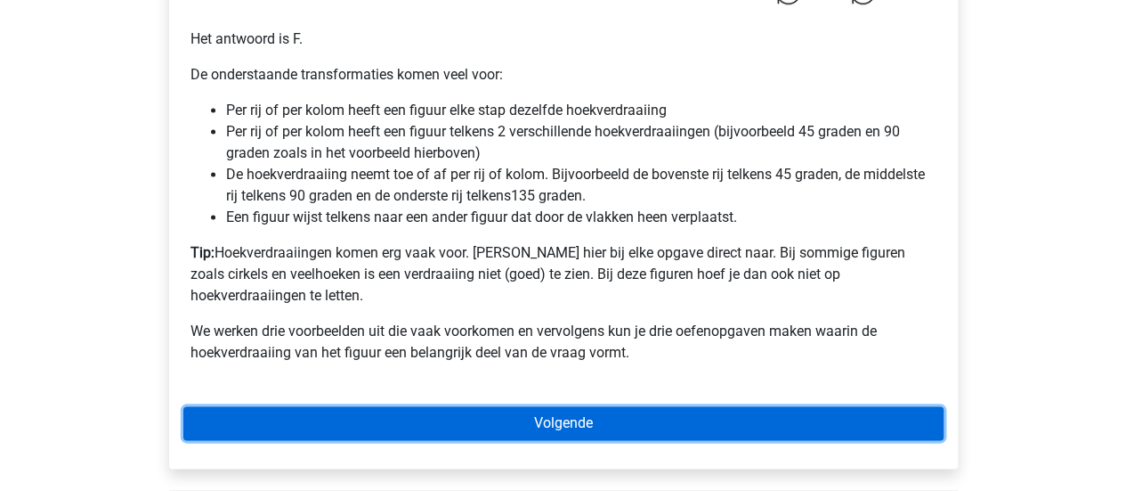
click at [557, 406] on link "Volgende" at bounding box center [563, 423] width 760 height 34
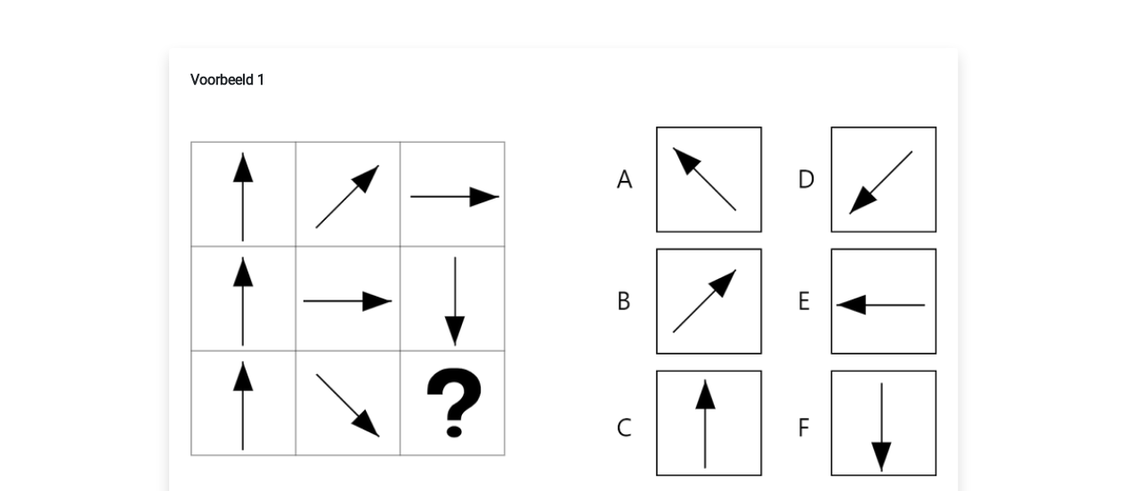
scroll to position [313, 0]
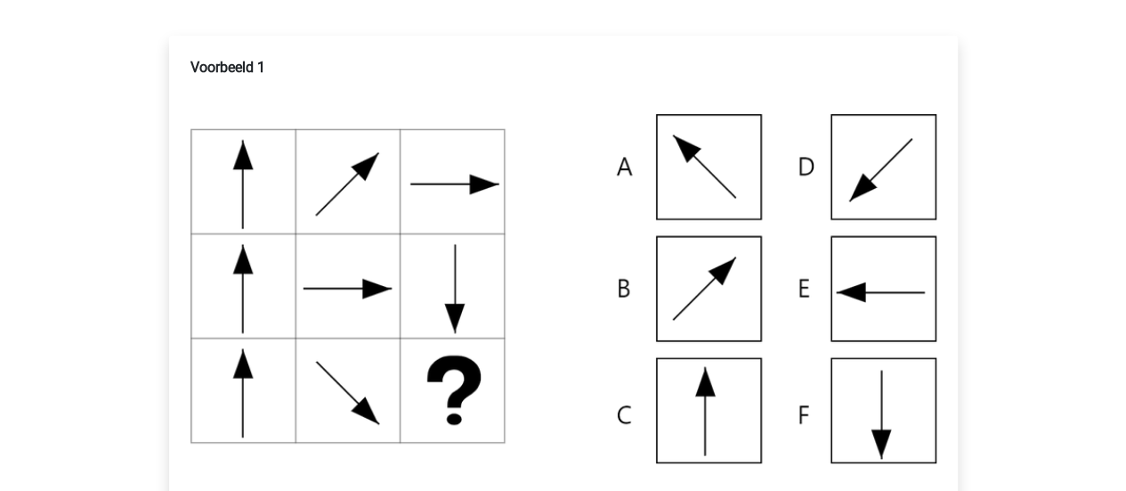
click at [726, 275] on img at bounding box center [564, 288] width 746 height 349
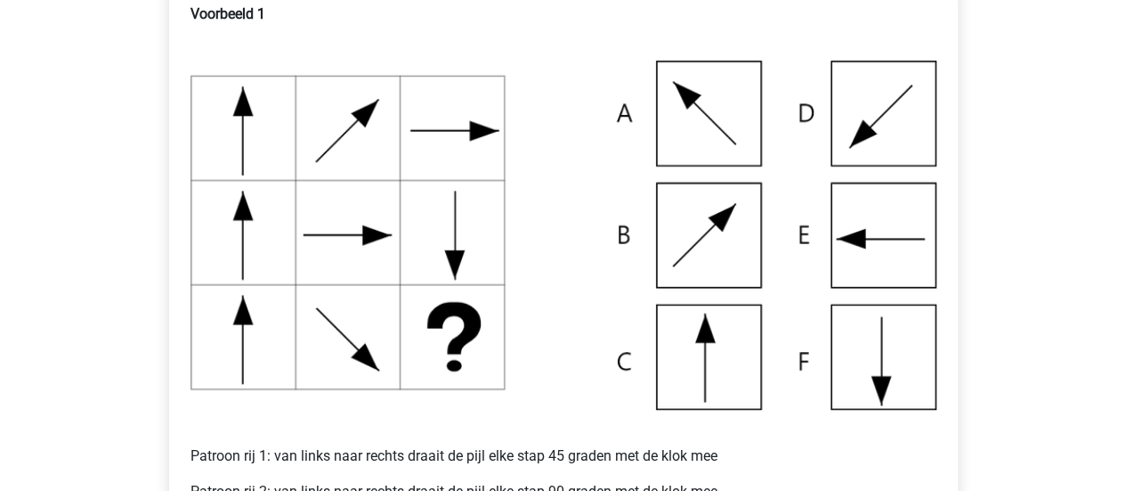
scroll to position [456, 0]
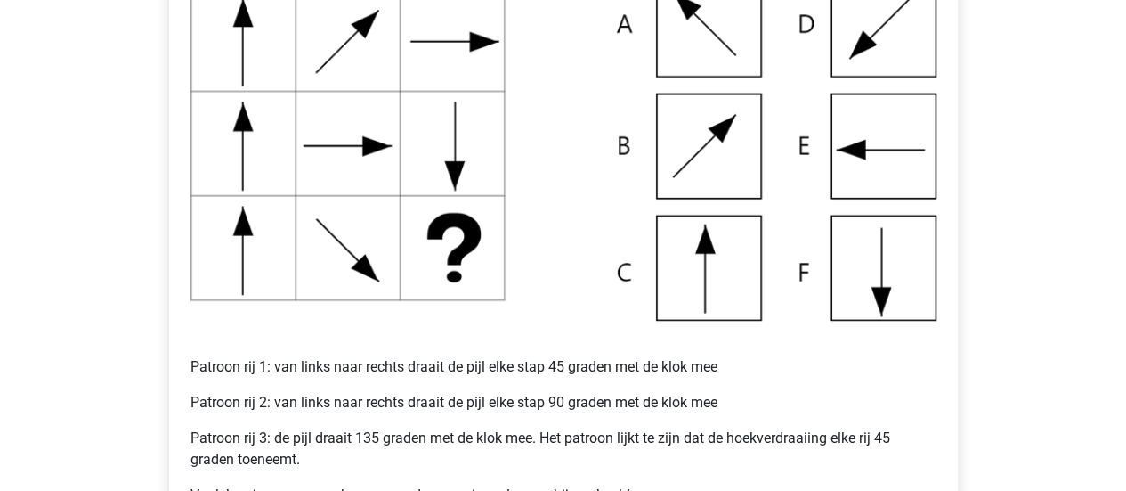
click at [341, 436] on p "Patroon rij 3: de pijl draait 135 graden met de klok mee. Het patroon lijkt te …" at bounding box center [564, 448] width 746 height 43
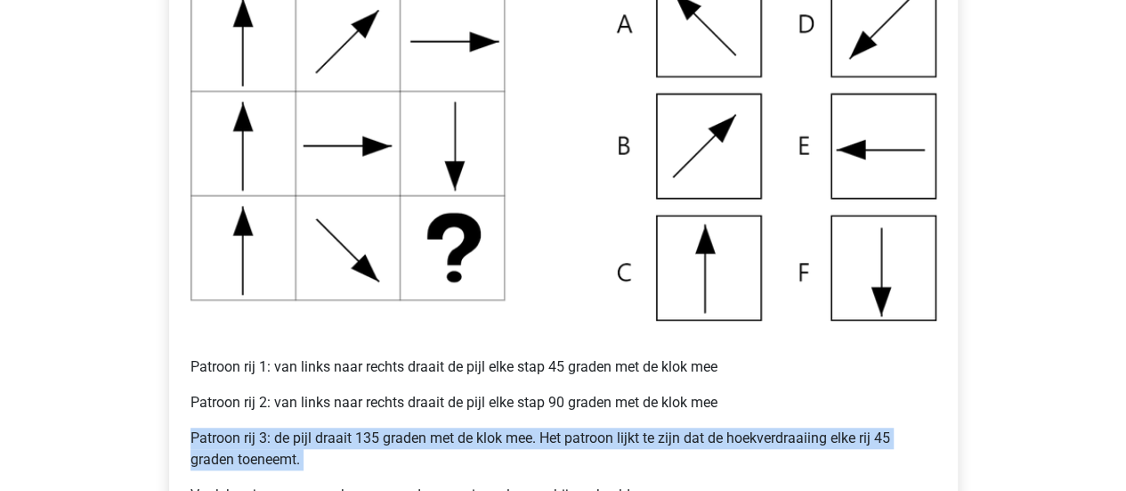
click at [341, 436] on p "Patroon rij 3: de pijl draait 135 graden met de klok mee. Het patroon lijkt te …" at bounding box center [564, 448] width 746 height 43
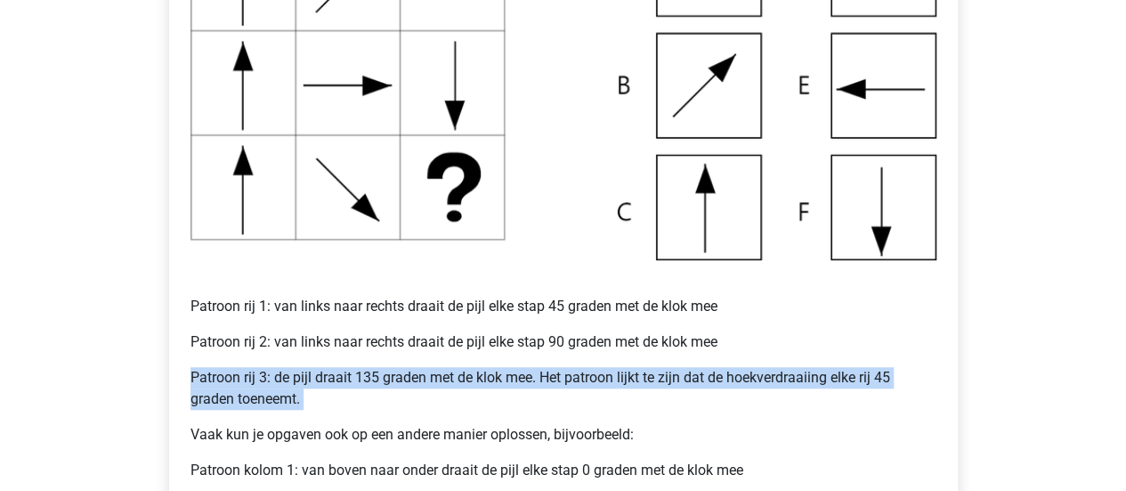
scroll to position [545, 0]
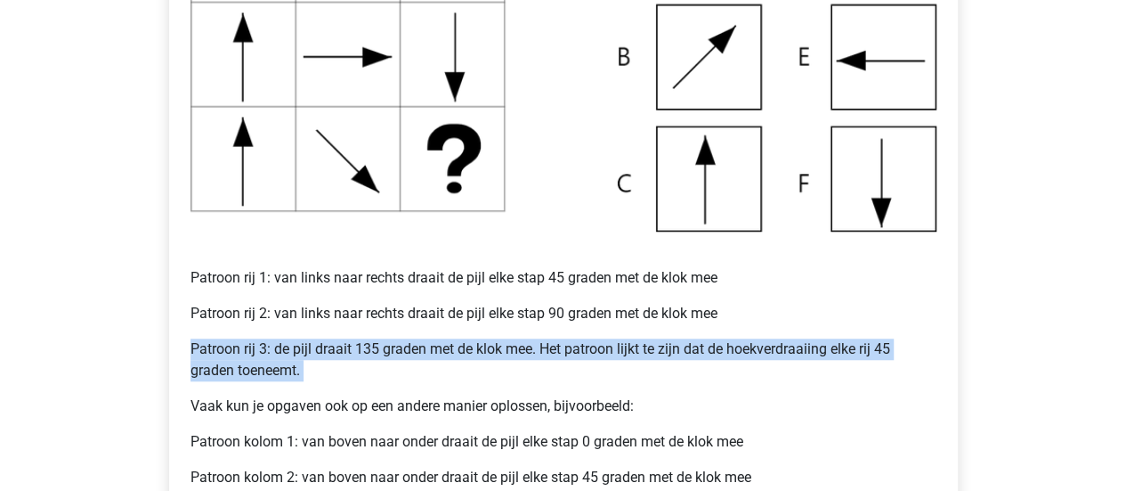
click at [358, 403] on p "Vaak kun je opgaven ook op een andere manier oplossen, bijvoorbeeld:" at bounding box center [564, 405] width 746 height 21
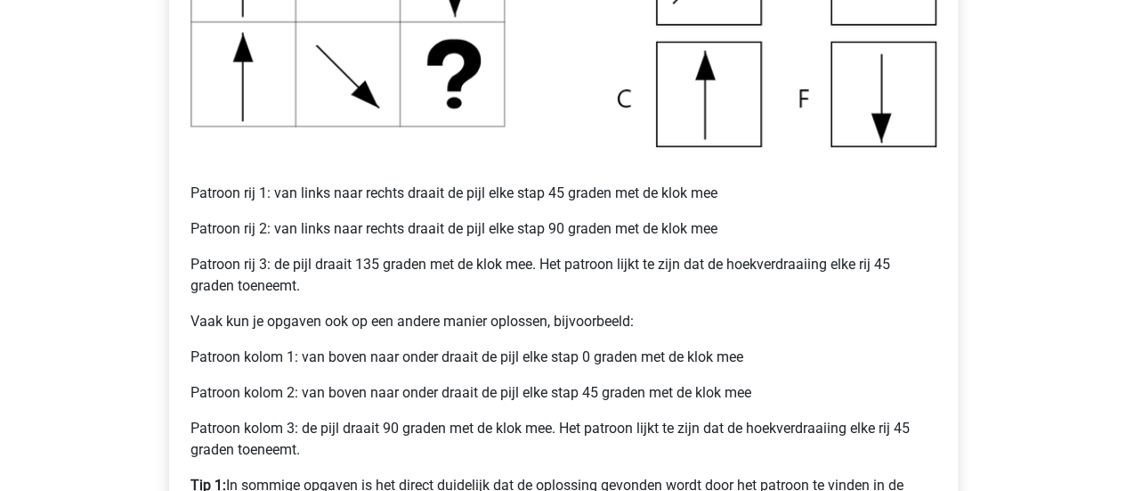
scroll to position [634, 0]
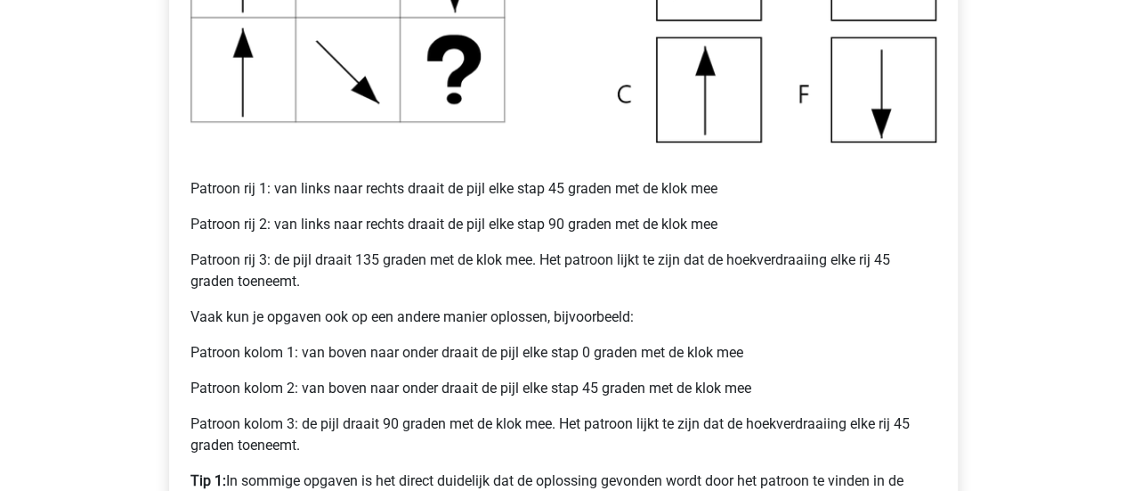
click at [327, 425] on p "Patroon kolom 3: de pijl draait 90 graden met de klok mee. Het patroon lijkt te…" at bounding box center [564, 434] width 746 height 43
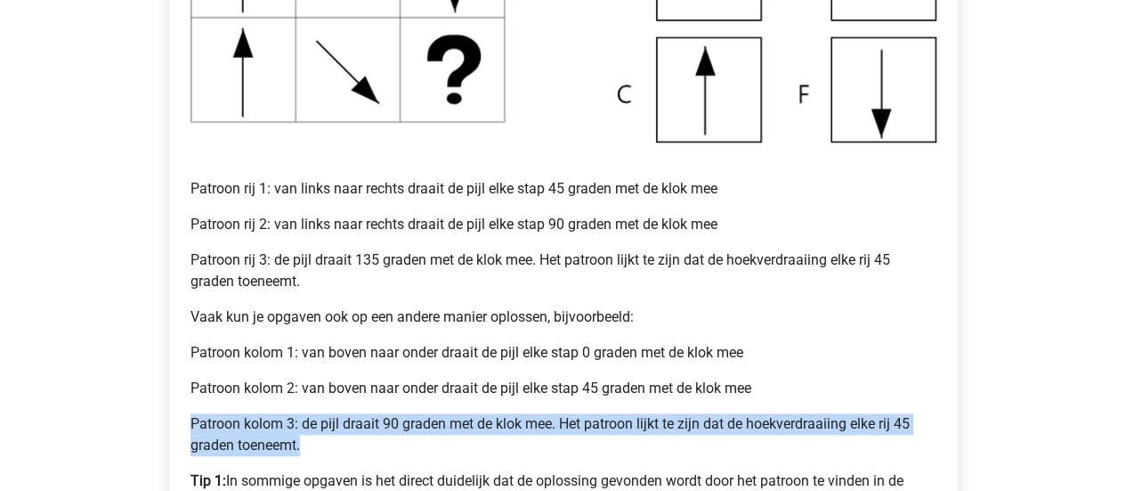
click at [327, 425] on p "Patroon kolom 3: de pijl draait 90 graden met de klok mee. Het patroon lijkt te…" at bounding box center [564, 434] width 746 height 43
click at [513, 435] on p "Patroon kolom 3: de pijl draait 90 graden met de klok mee. Het patroon lijkt te…" at bounding box center [564, 434] width 746 height 43
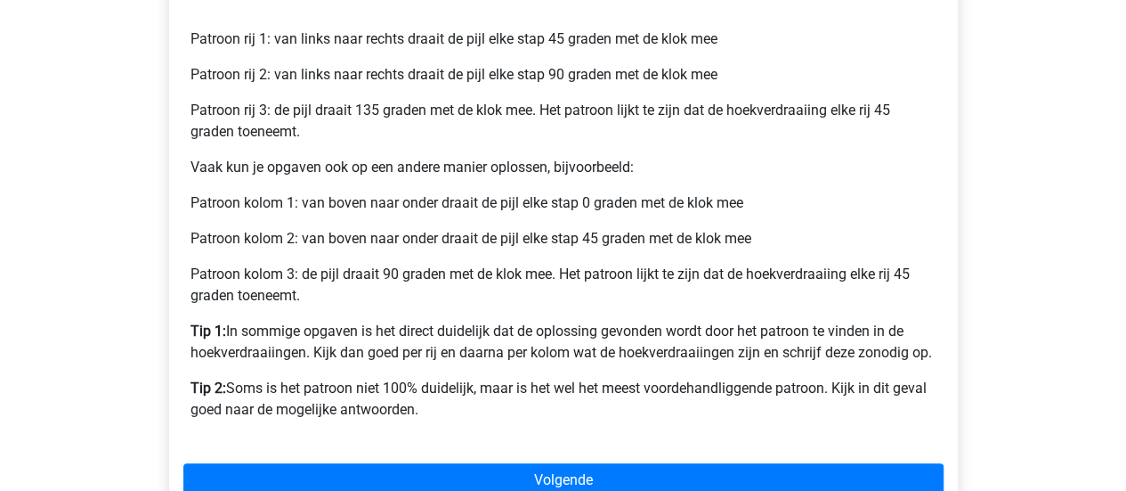
scroll to position [812, 0]
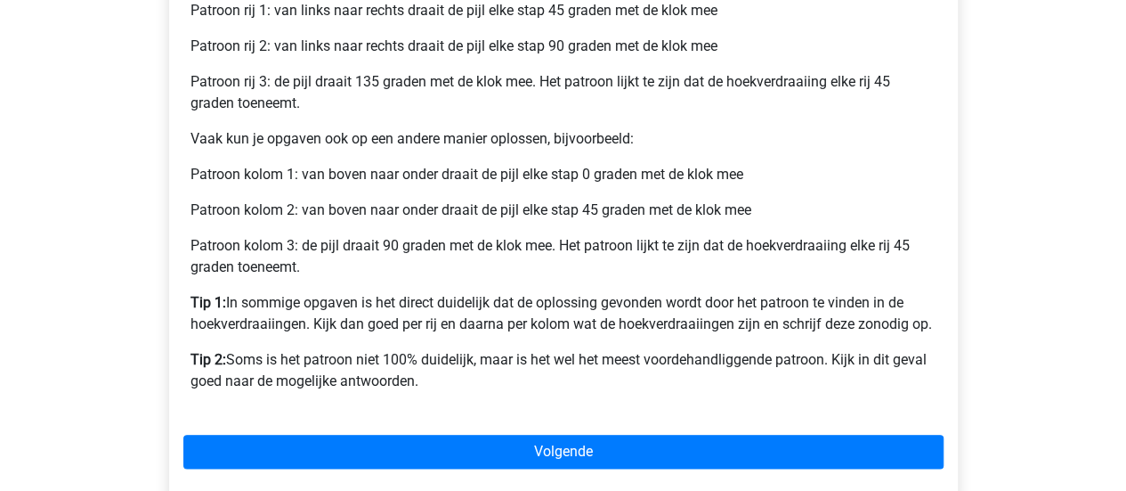
click at [405, 315] on p "Tip 1: In sommige opgaven is het direct duidelijk dat de oplossing gevonden wor…" at bounding box center [564, 313] width 746 height 43
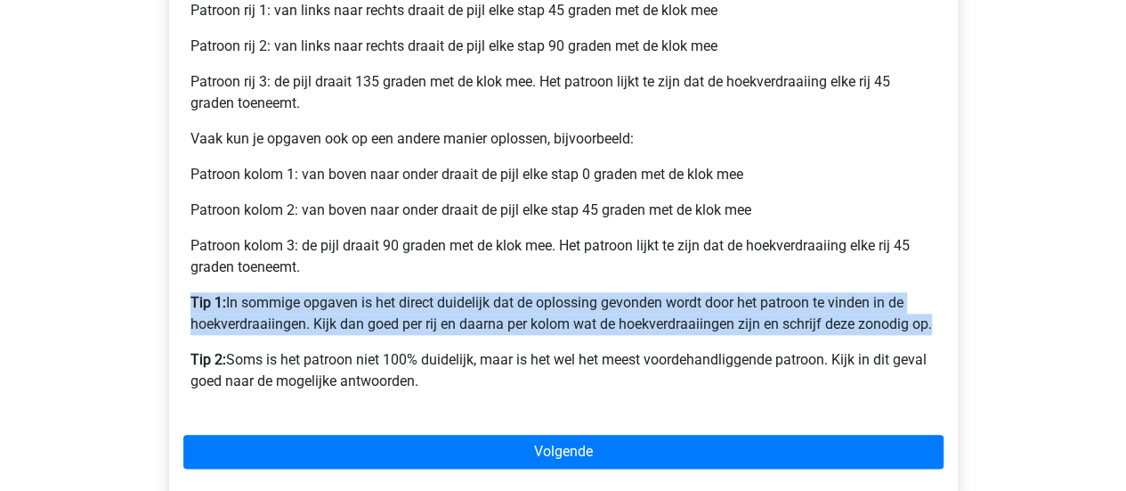
click at [405, 315] on p "Tip 1: In sommige opgaven is het direct duidelijk dat de oplossing gevonden wor…" at bounding box center [564, 313] width 746 height 43
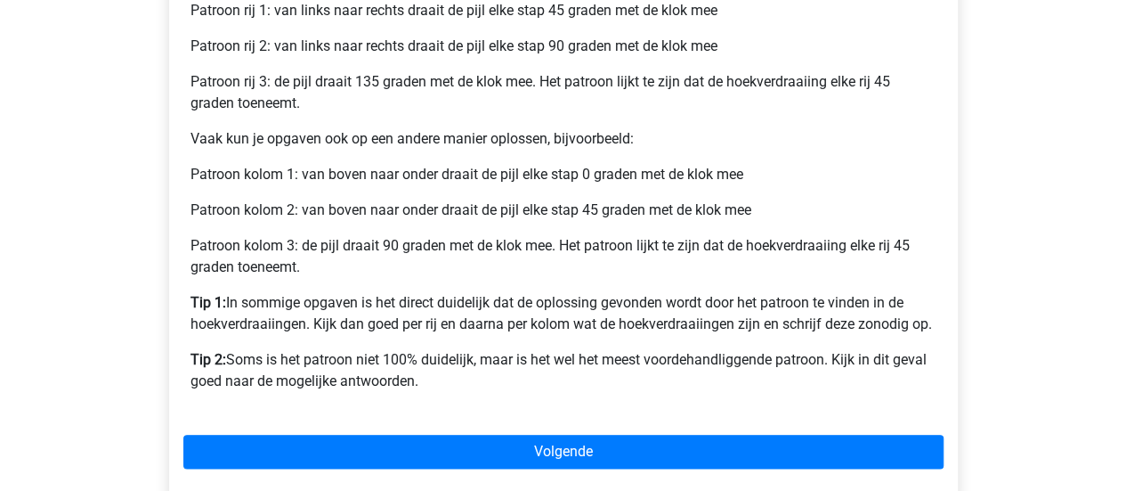
click at [838, 384] on p "Tip 2: Soms is het patroon niet 100% duidelijk, maar is het wel het meest voord…" at bounding box center [564, 370] width 746 height 43
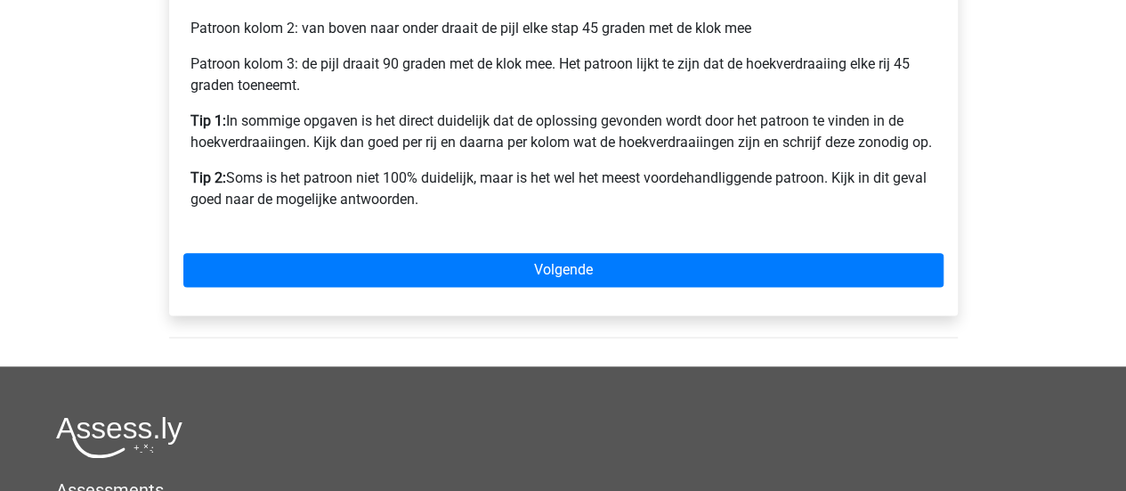
scroll to position [1001, 0]
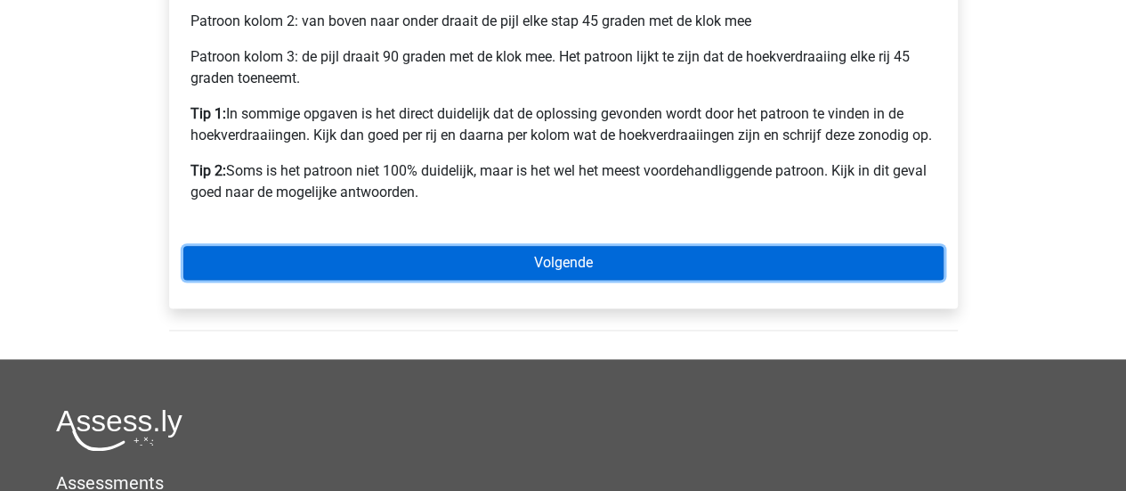
click at [791, 254] on link "Volgende" at bounding box center [563, 263] width 760 height 34
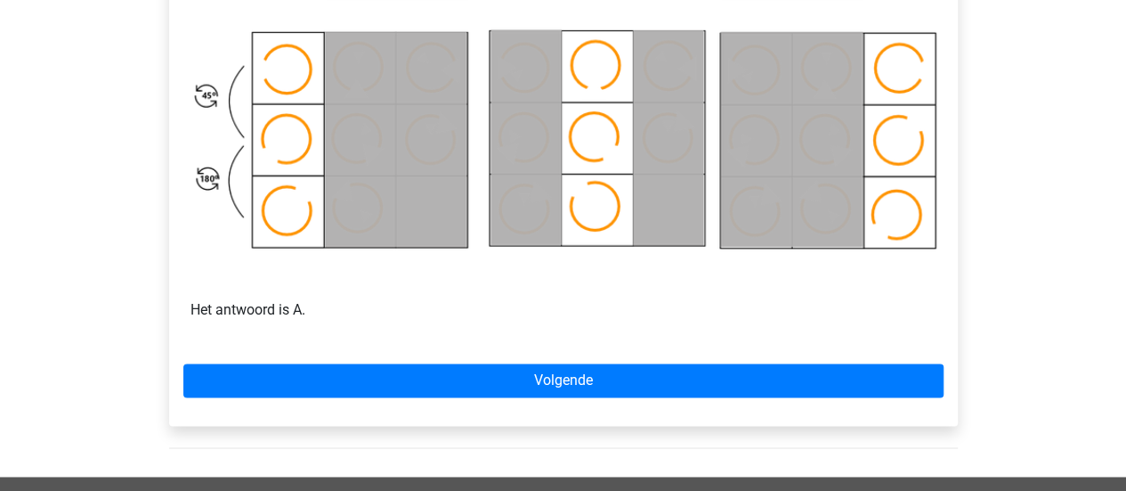
scroll to position [1203, 0]
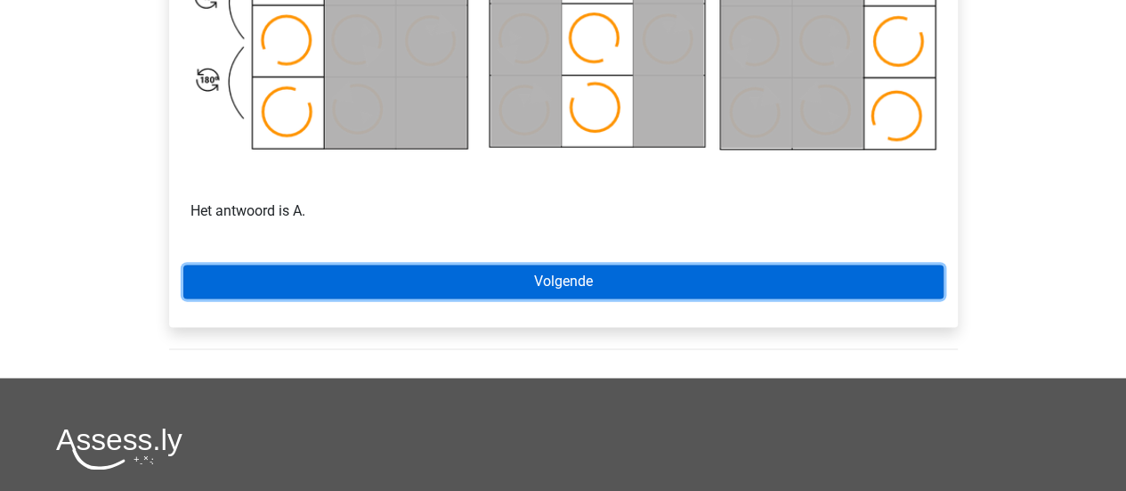
click at [694, 280] on link "Volgende" at bounding box center [563, 281] width 760 height 34
